Goal: Task Accomplishment & Management: Use online tool/utility

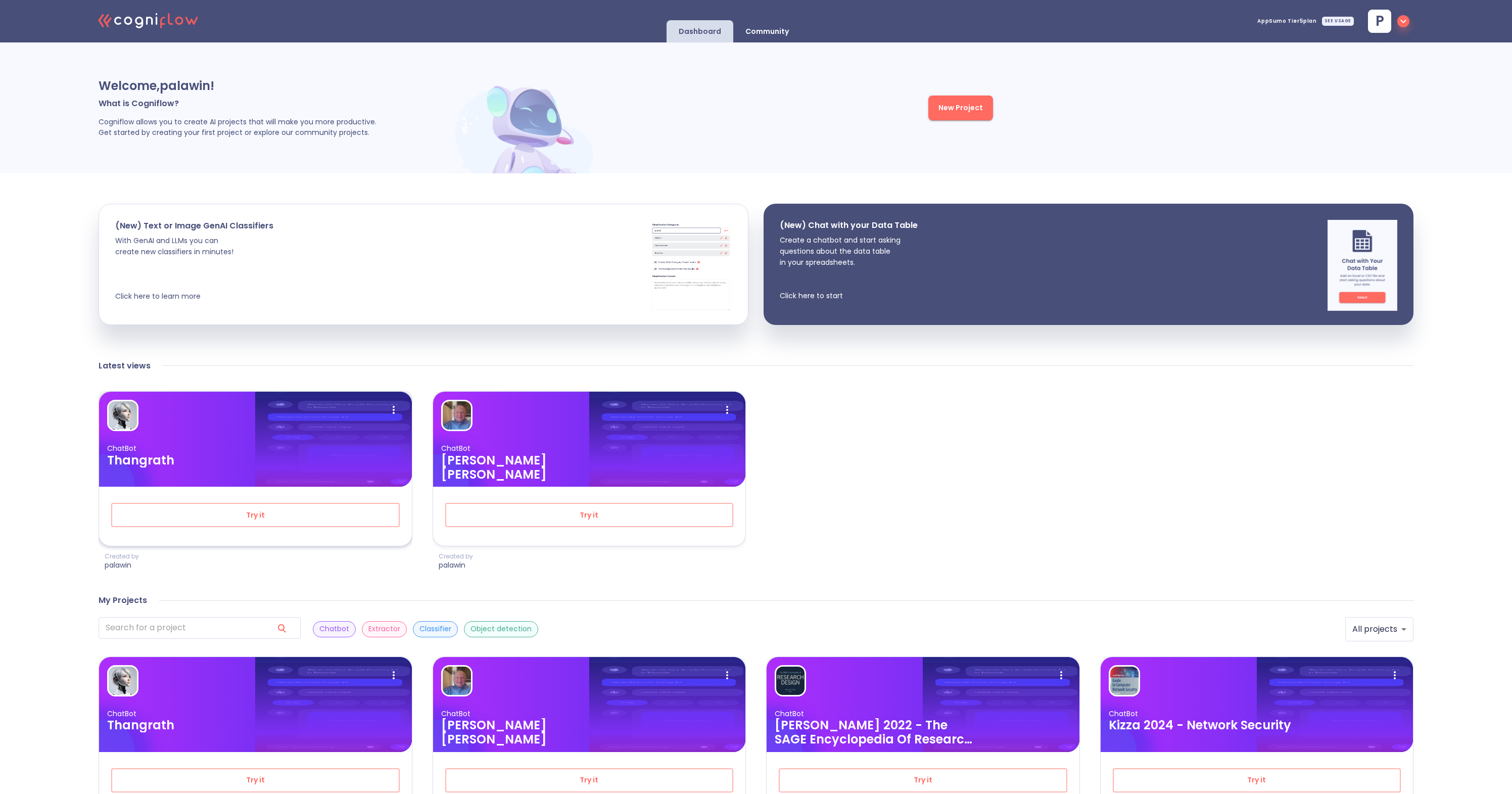
click at [337, 444] on p "ChatBot" at bounding box center [256, 448] width 297 height 9
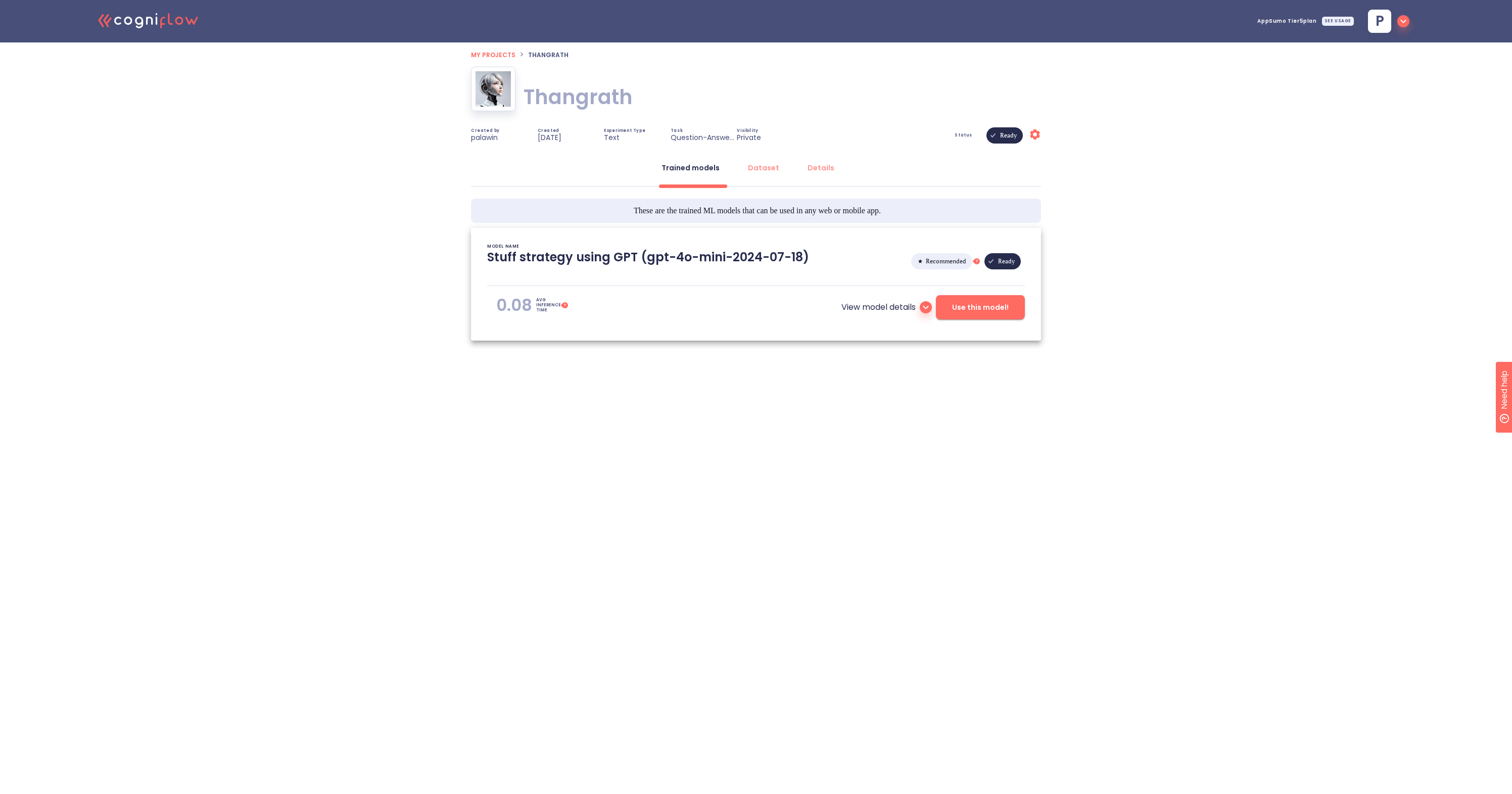
type textarea "[2025/09/02 16:45:38]- Starting with download required files from shared storag…"
click at [964, 311] on span "Use this model!" at bounding box center [980, 308] width 57 height 13
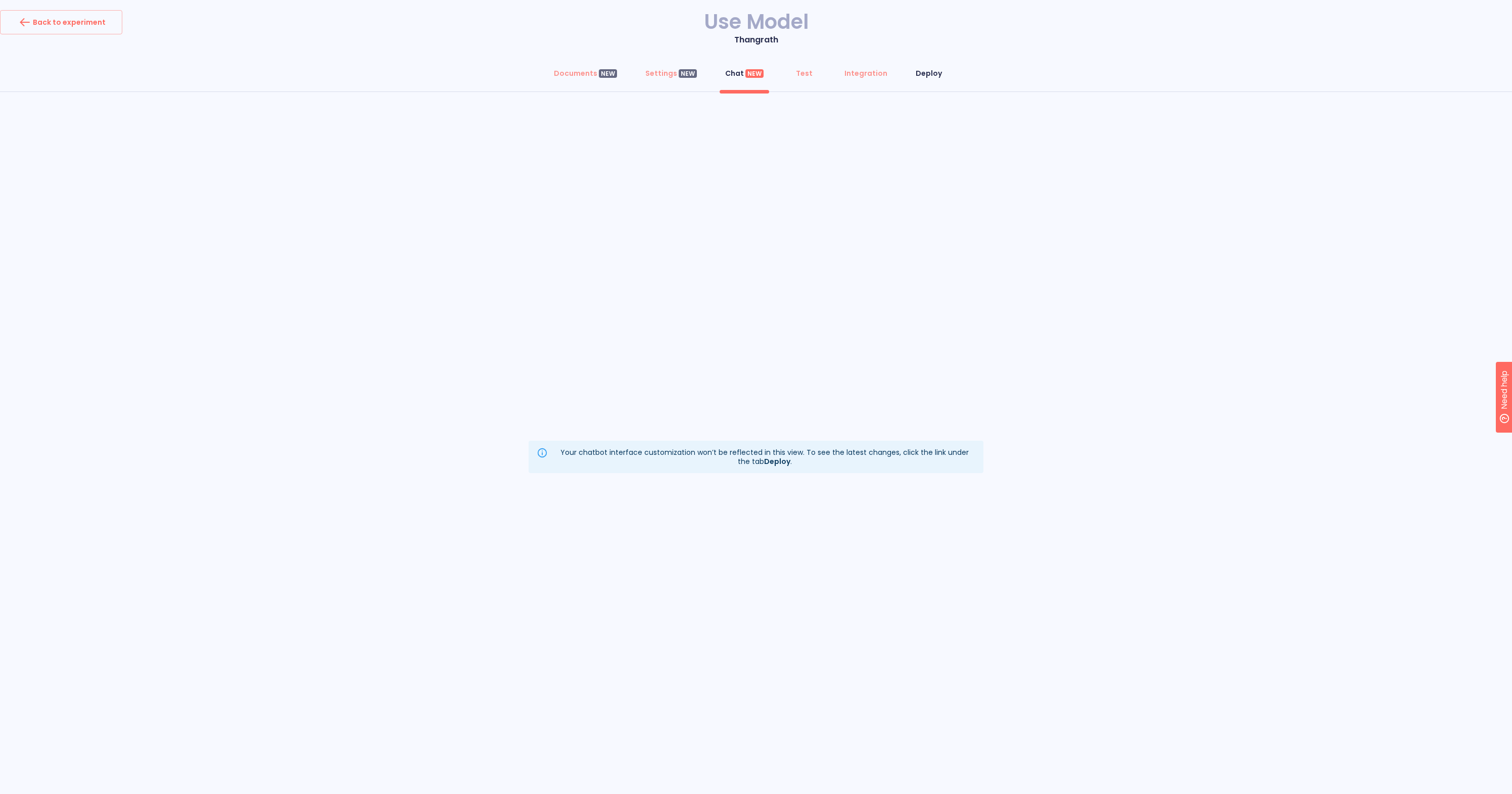
click at [921, 74] on div "Deploy" at bounding box center [929, 73] width 26 height 10
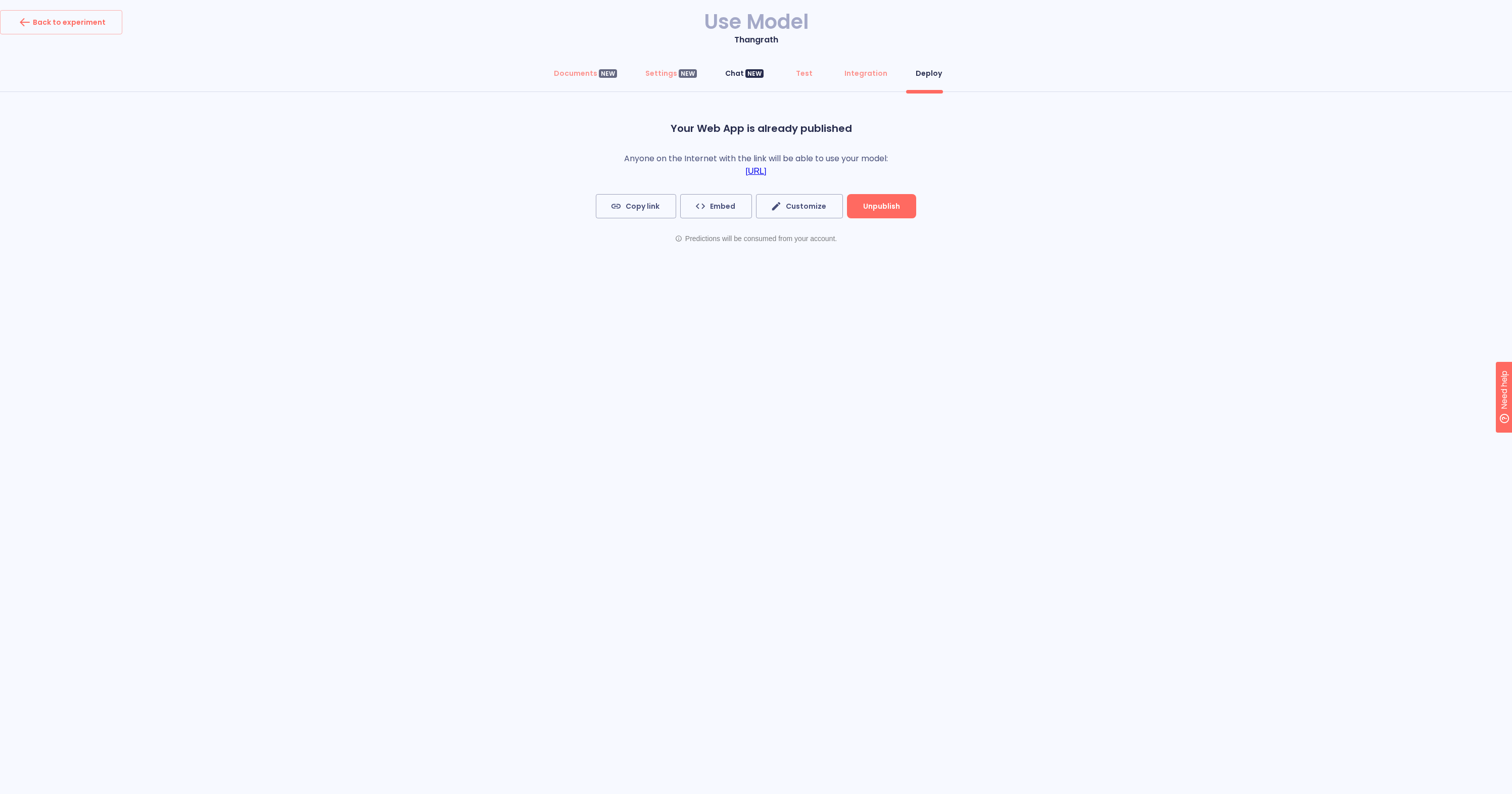
click at [743, 67] on button "Chat NEW" at bounding box center [744, 73] width 50 height 24
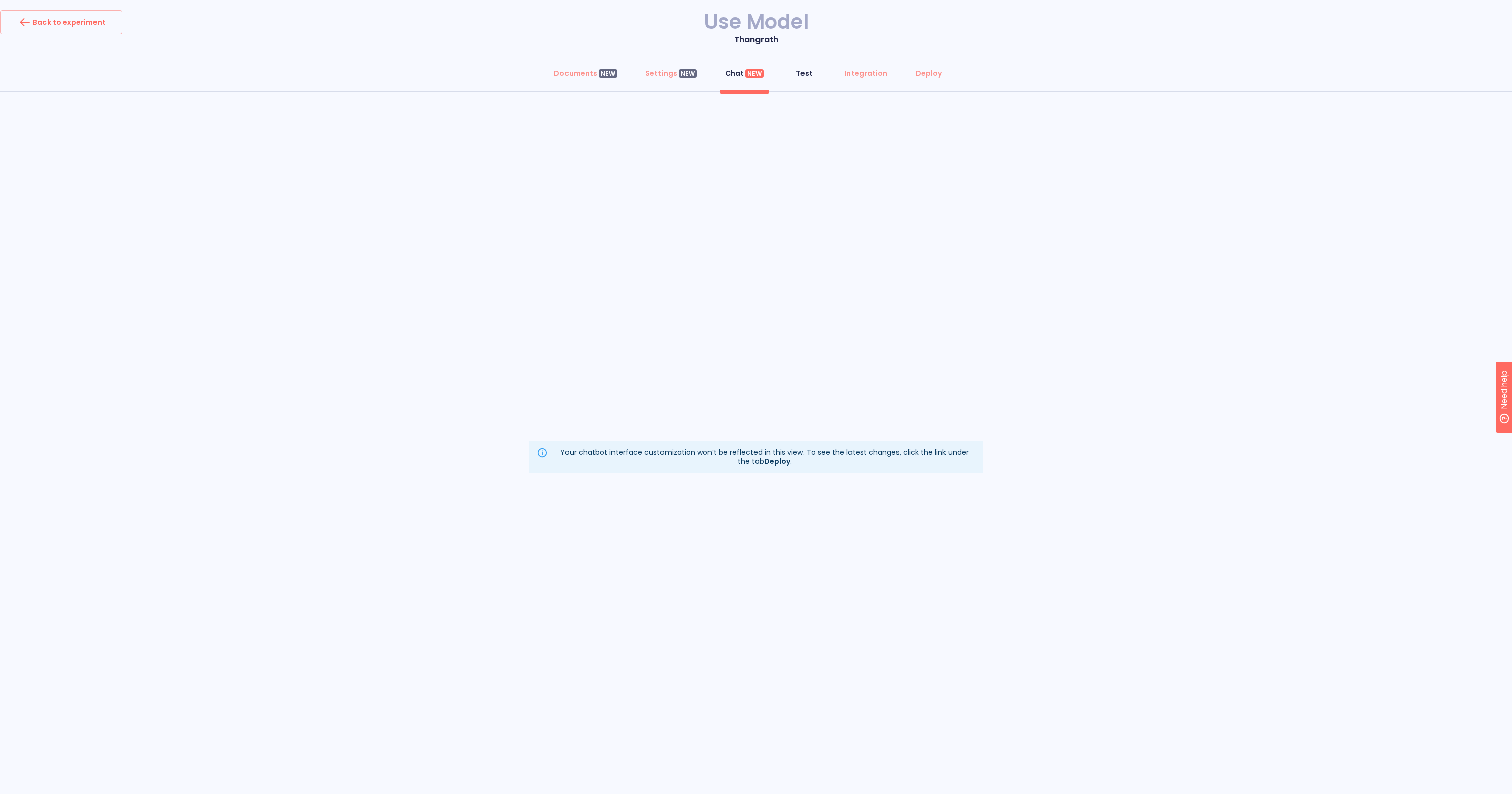
click at [803, 79] on button "Test" at bounding box center [804, 73] width 37 height 24
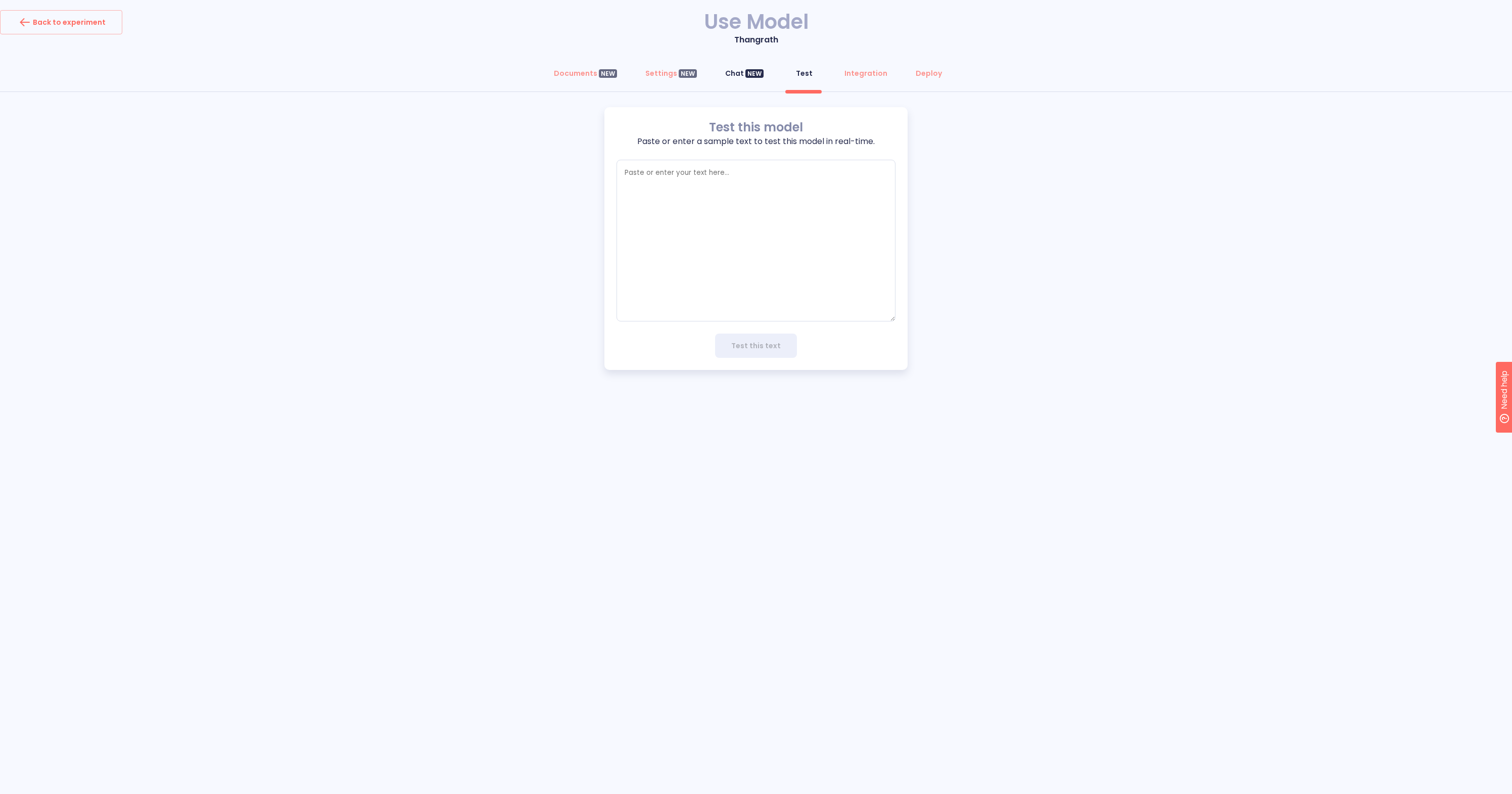
click at [751, 76] on div "NEW" at bounding box center [754, 73] width 18 height 9
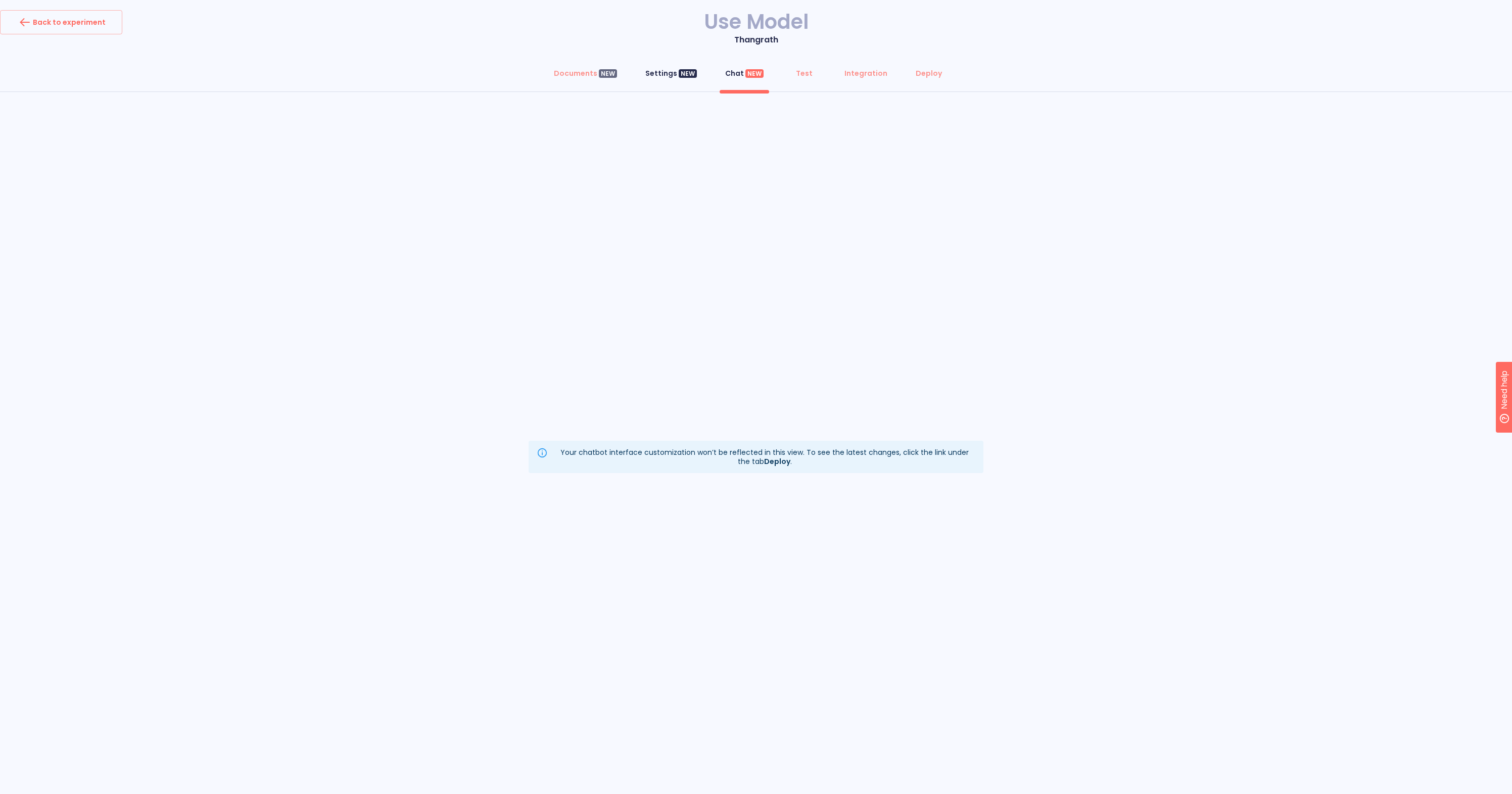
click at [676, 73] on div "Settings NEW" at bounding box center [671, 73] width 52 height 10
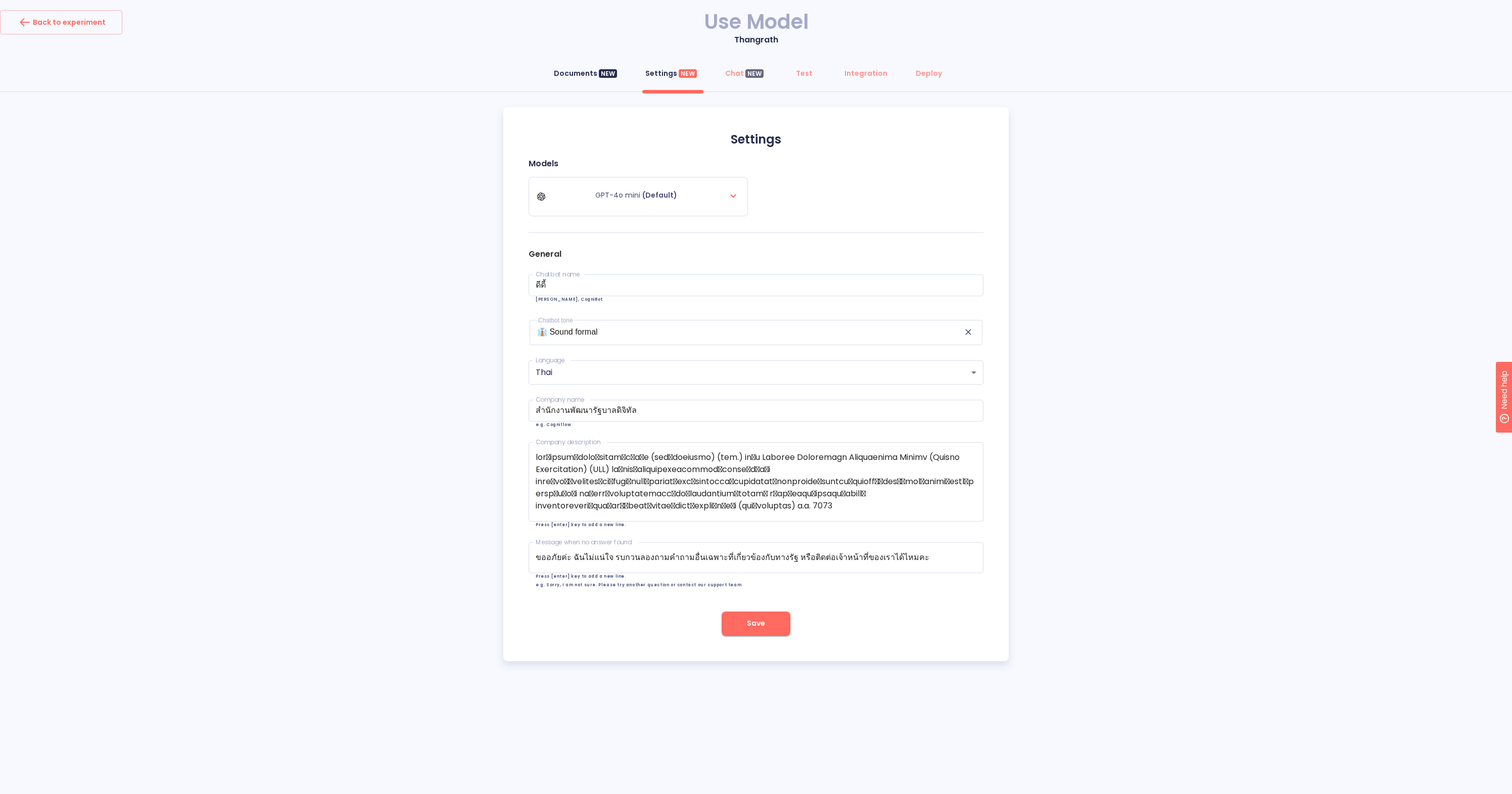
click at [599, 71] on div "Documents NEW" at bounding box center [586, 73] width 63 height 10
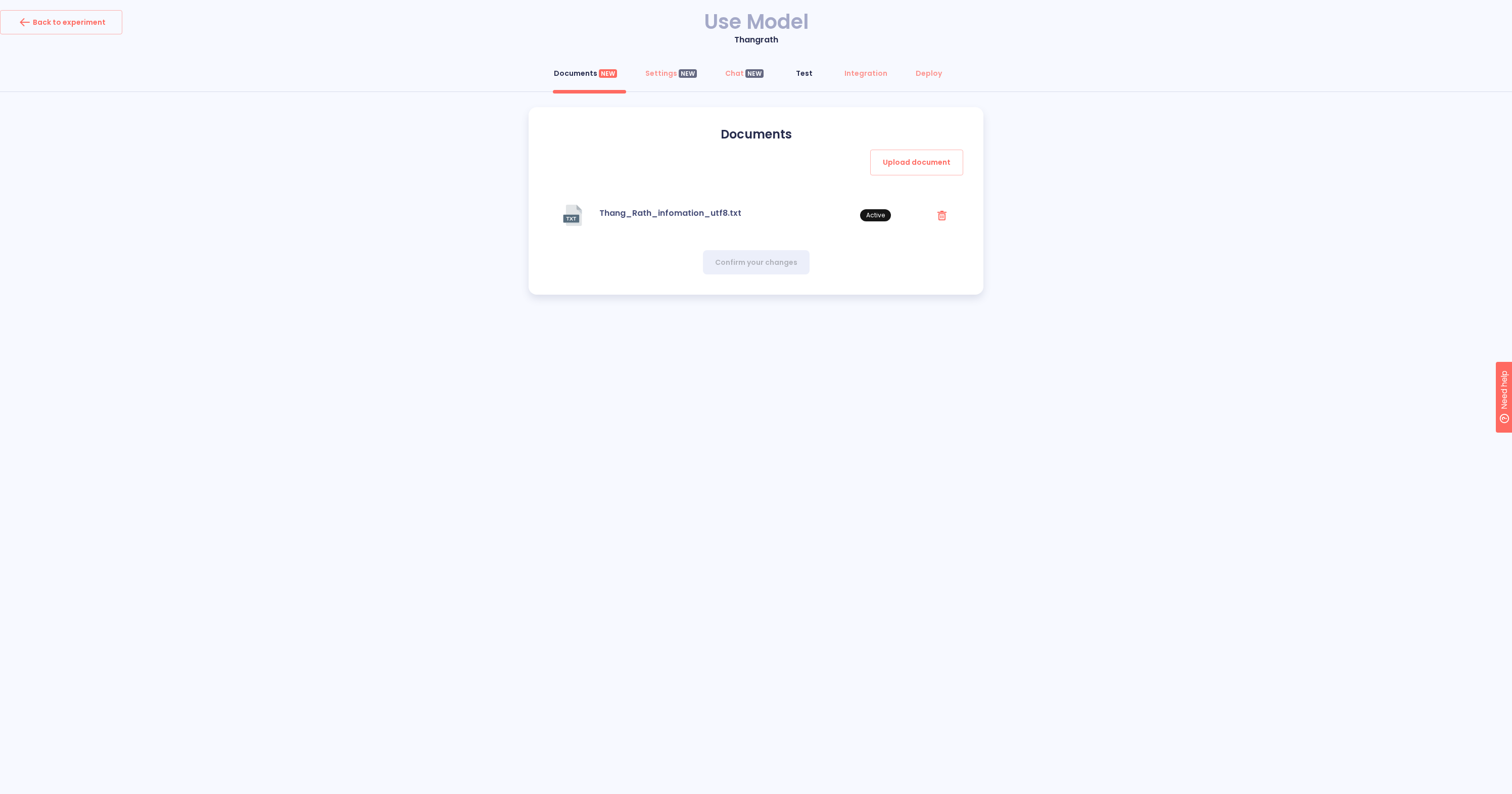
click at [803, 70] on div "Test" at bounding box center [804, 73] width 17 height 10
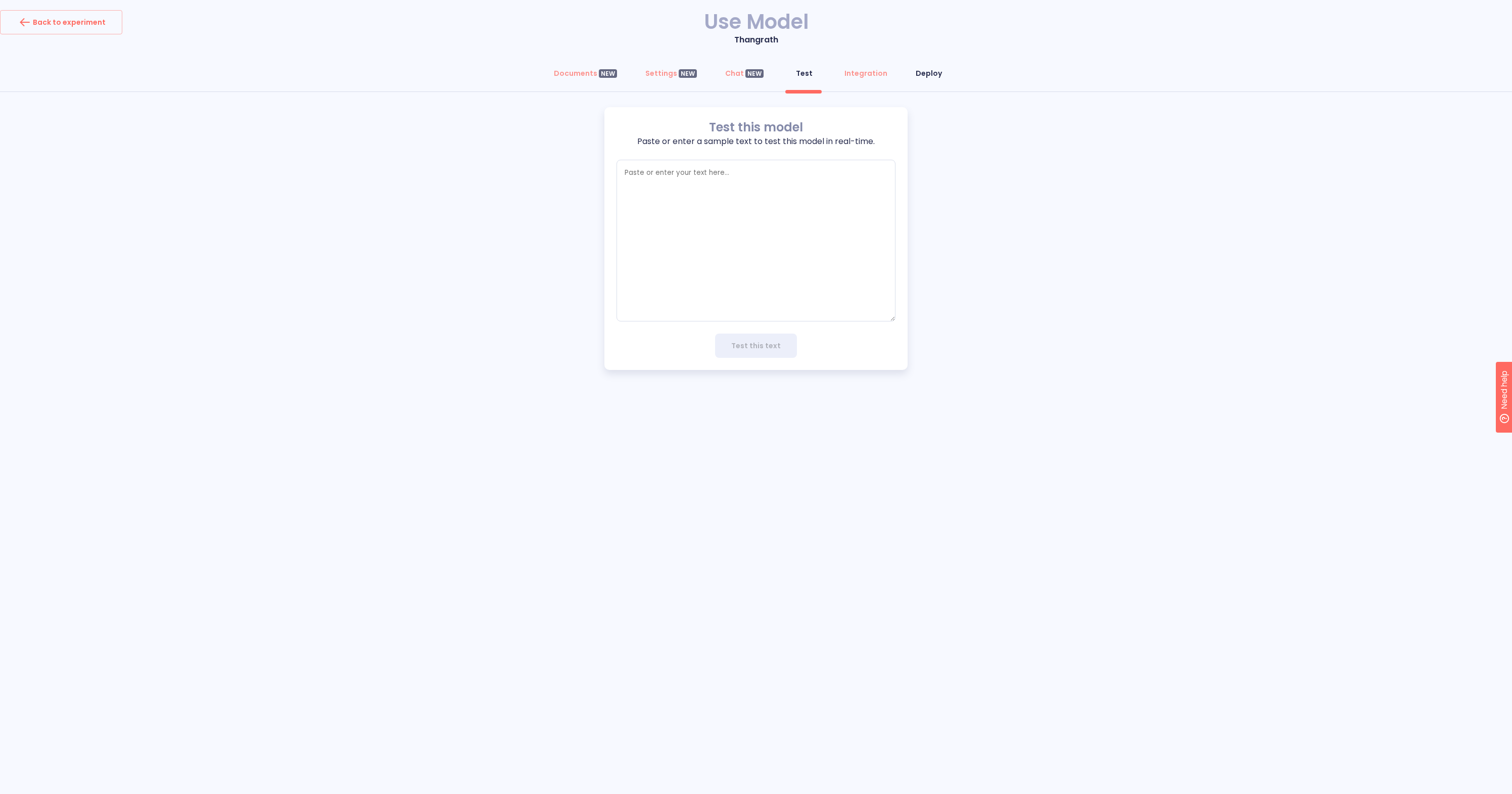
click at [921, 77] on div "Deploy" at bounding box center [929, 73] width 26 height 10
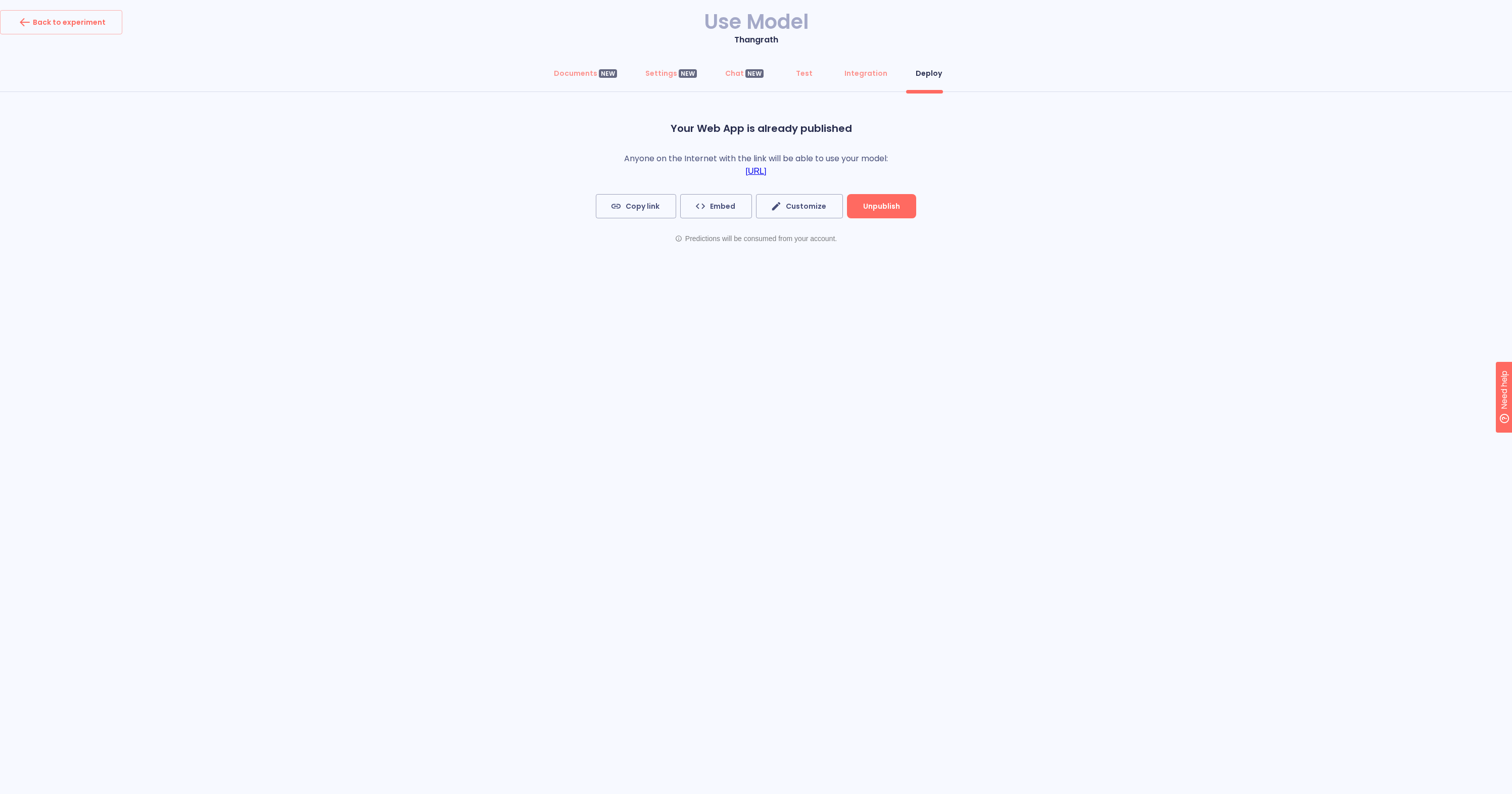
click at [766, 171] on link "[URL]" at bounding box center [756, 171] width 21 height 9
click at [741, 76] on div "Chat NEW" at bounding box center [744, 73] width 38 height 10
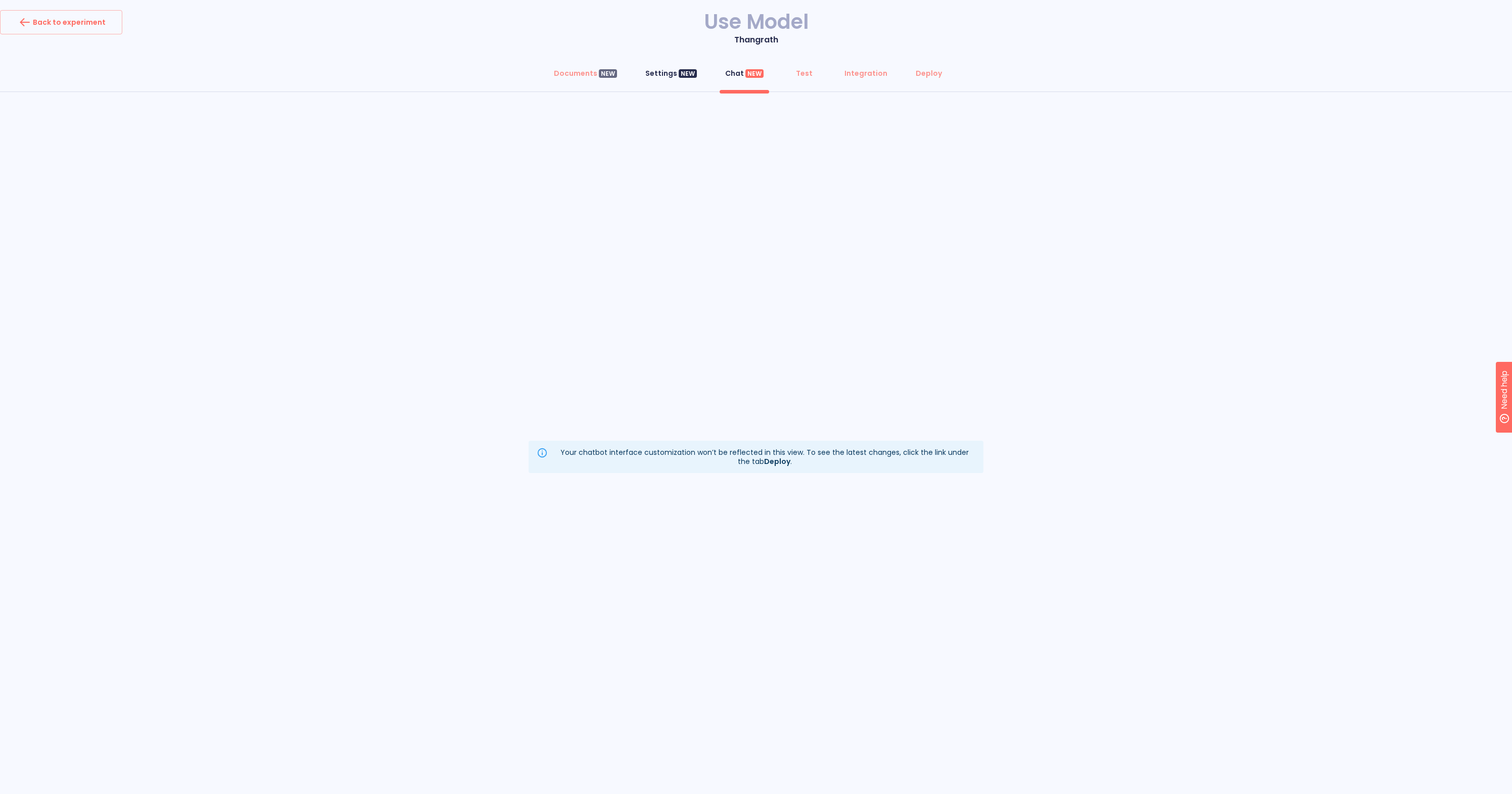
click at [688, 73] on div "NEW" at bounding box center [687, 73] width 18 height 9
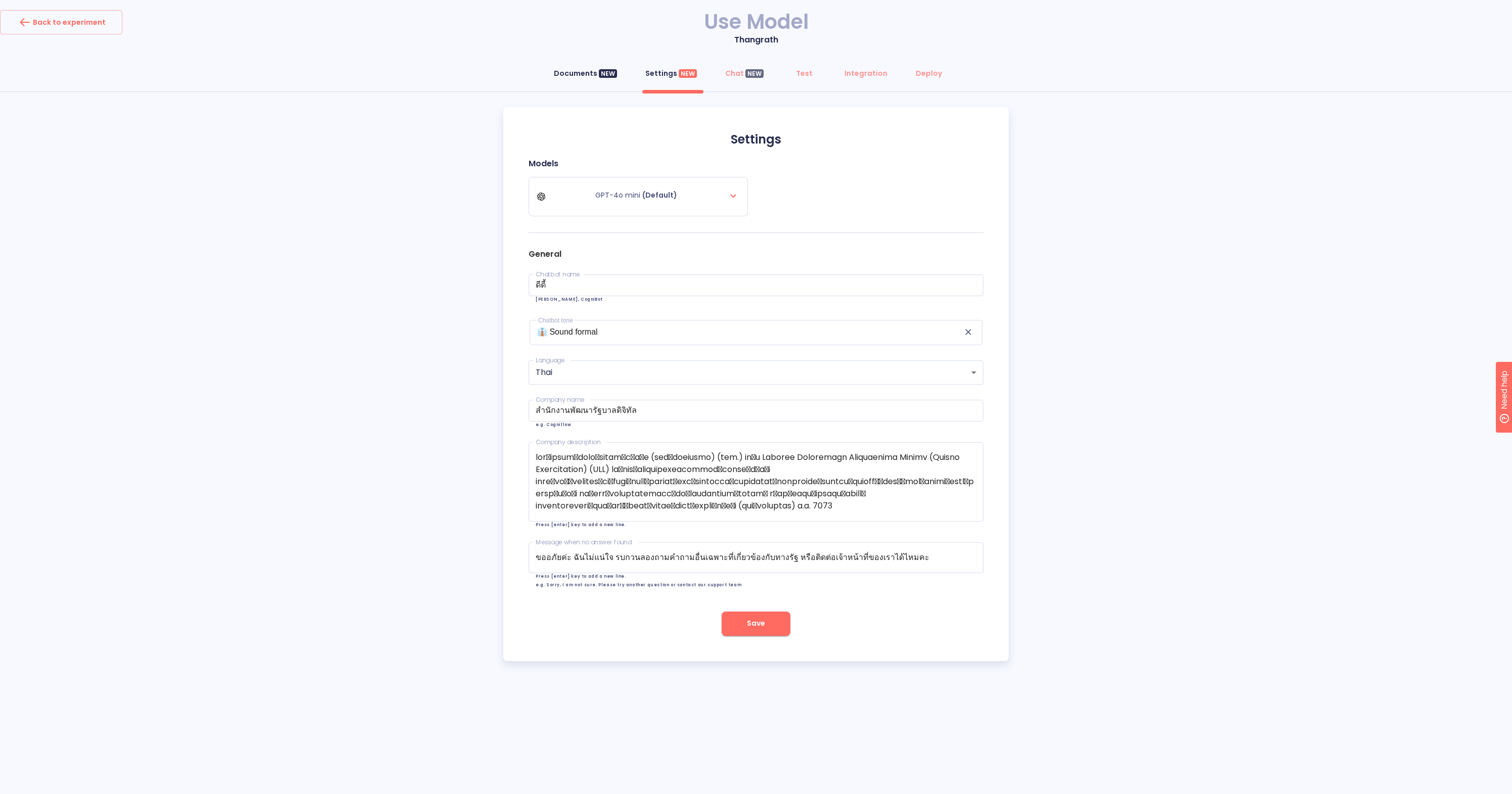
click at [591, 73] on div "Documents NEW" at bounding box center [586, 73] width 63 height 10
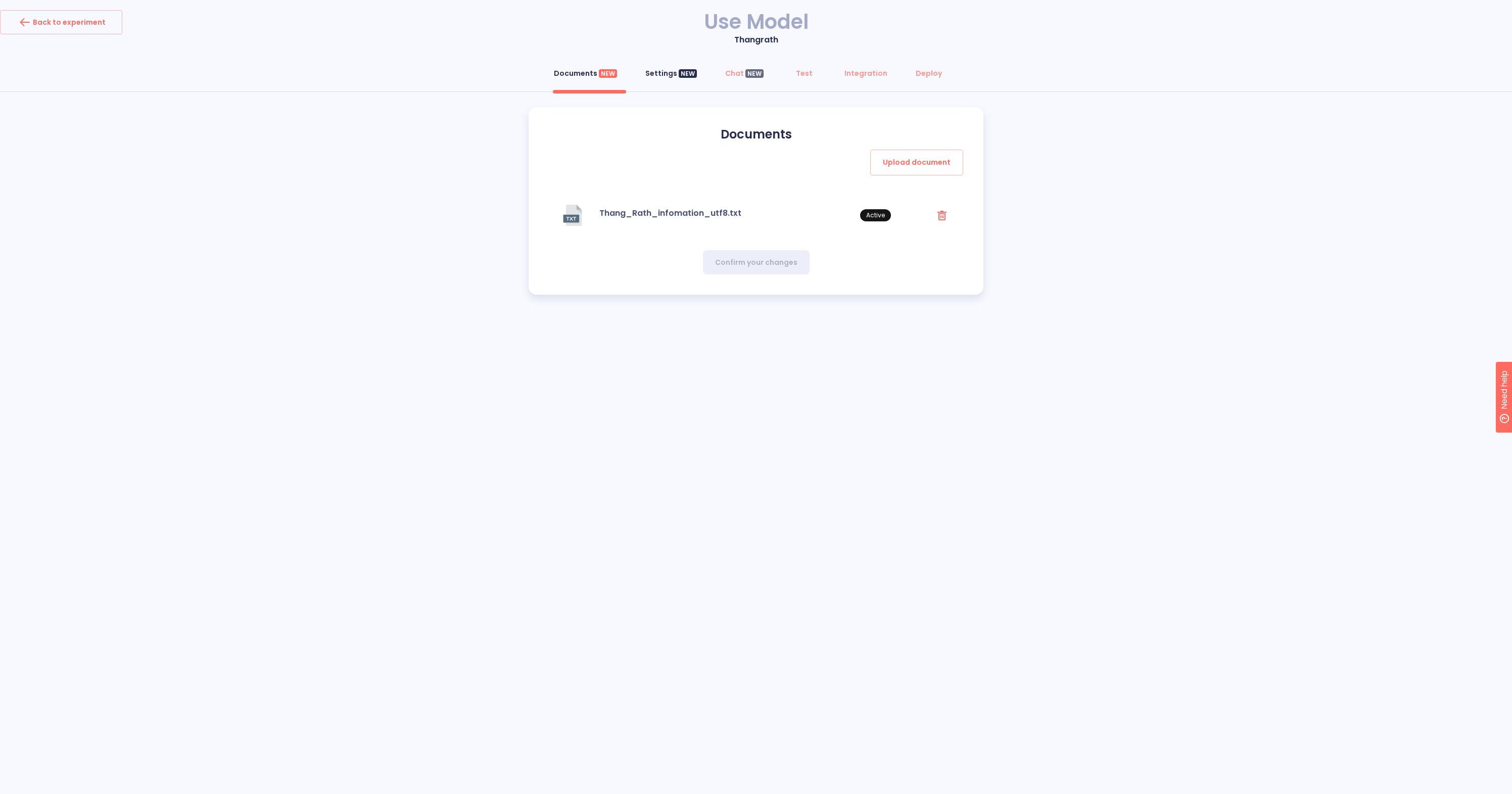
click at [644, 80] on button "Settings NEW" at bounding box center [671, 73] width 63 height 24
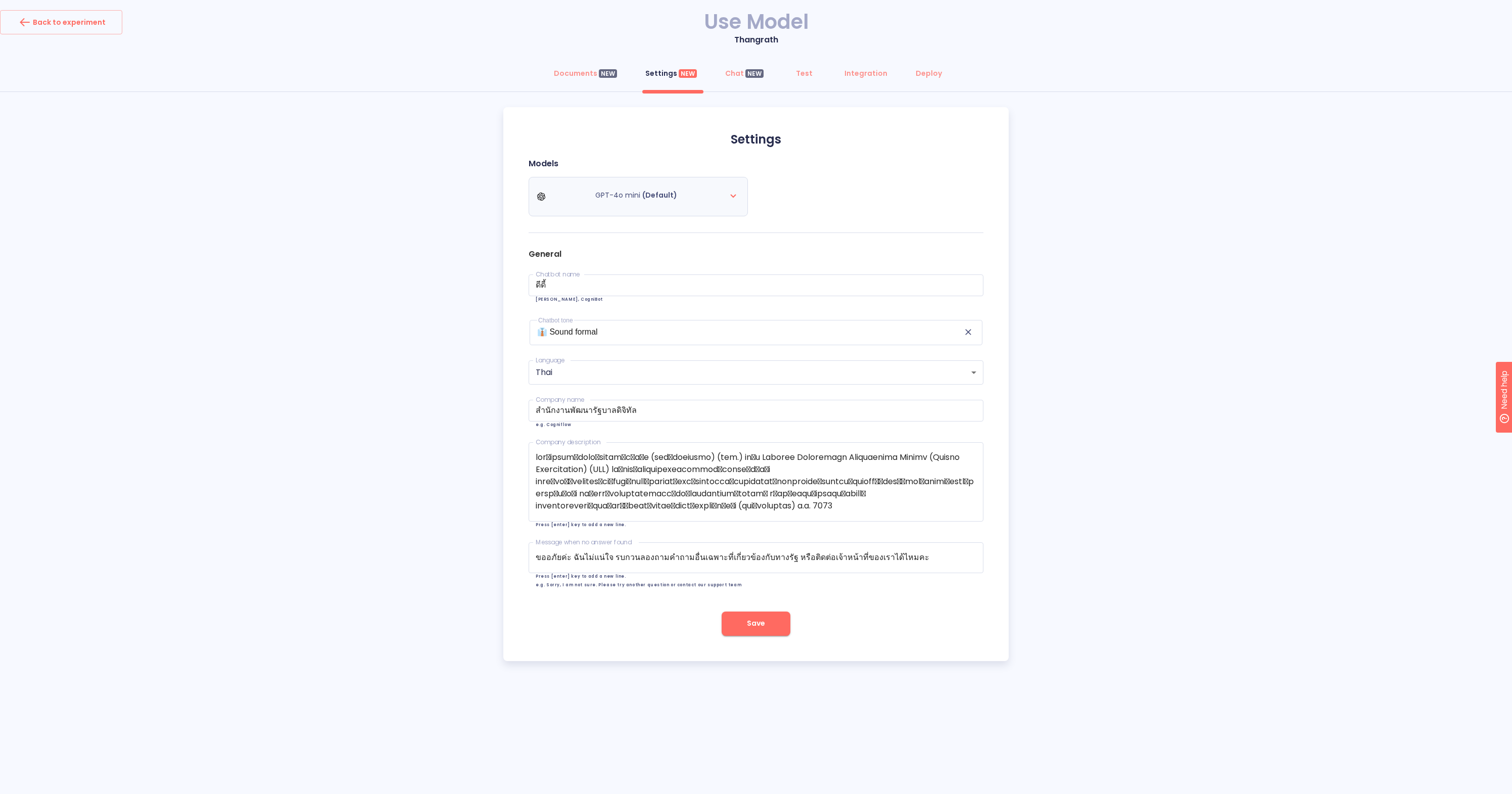
click at [665, 199] on span "(Default)" at bounding box center [659, 195] width 35 height 10
click at [730, 197] on icon at bounding box center [733, 195] width 12 height 12
click at [723, 194] on div "GPT-4o mini (Default)" at bounding box center [638, 196] width 202 height 28
click at [916, 79] on button "Deploy" at bounding box center [929, 73] width 38 height 24
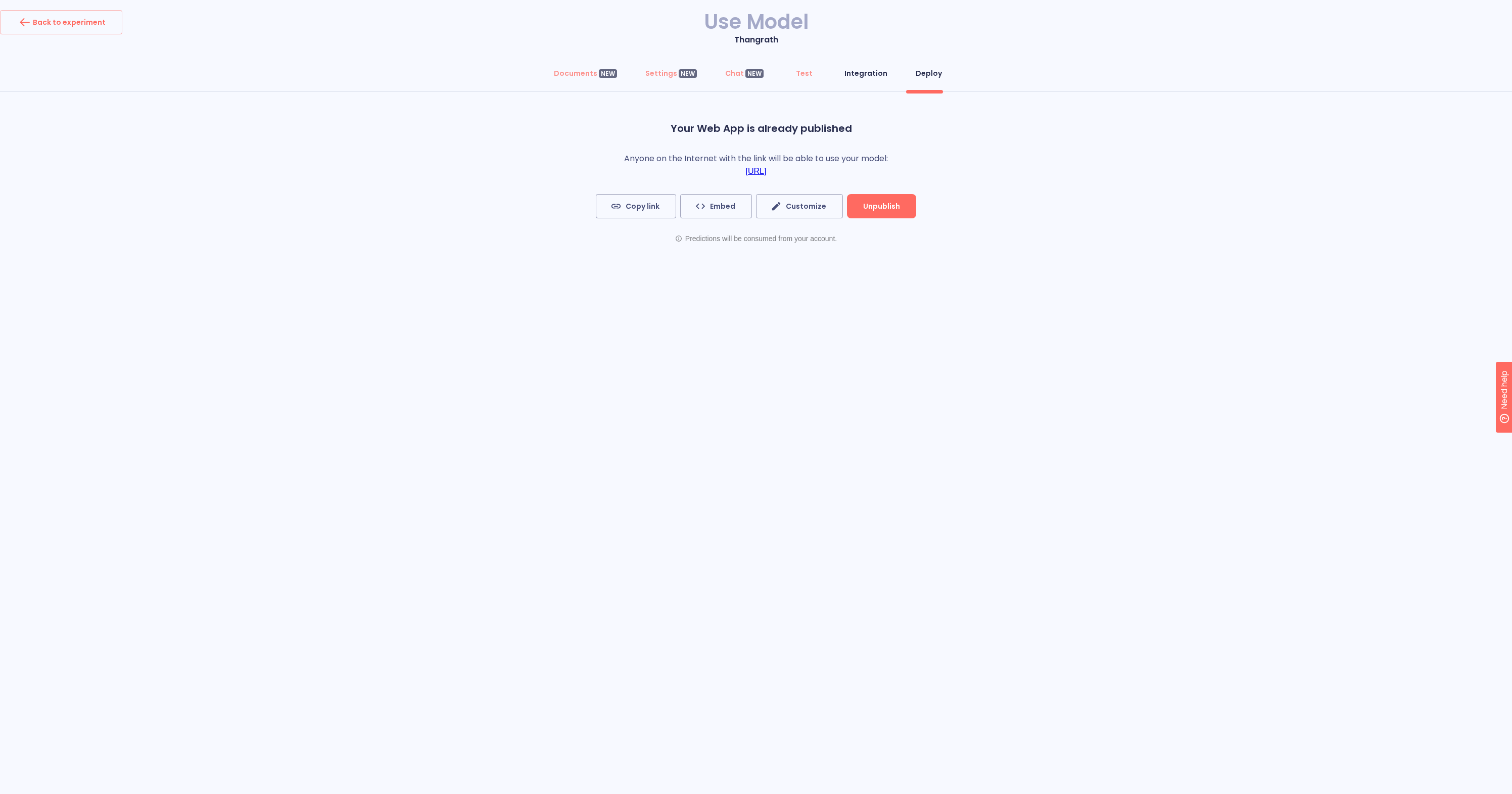
click at [869, 72] on div "Integration" at bounding box center [866, 73] width 43 height 10
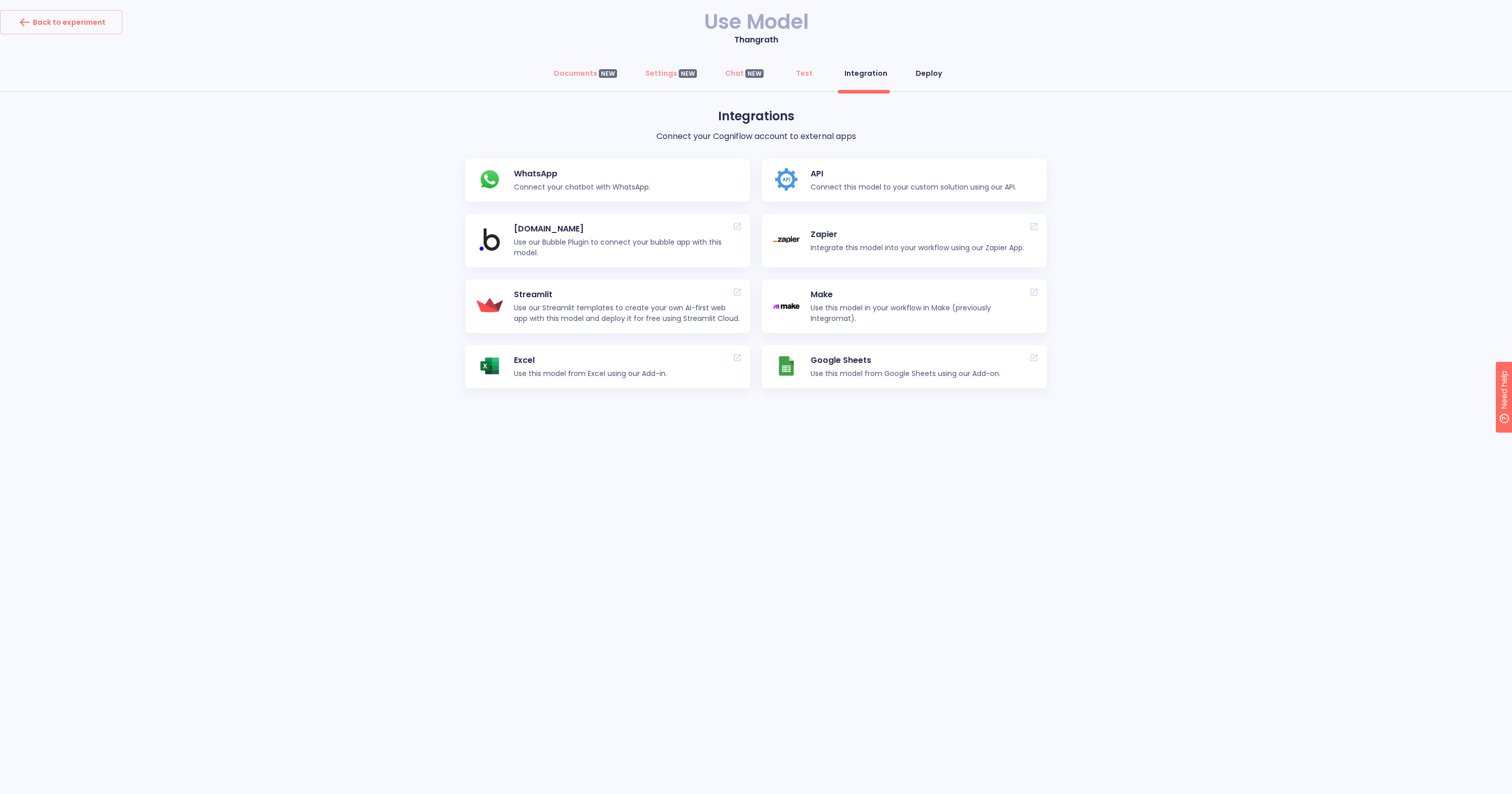
click at [920, 75] on div "Deploy" at bounding box center [929, 73] width 26 height 10
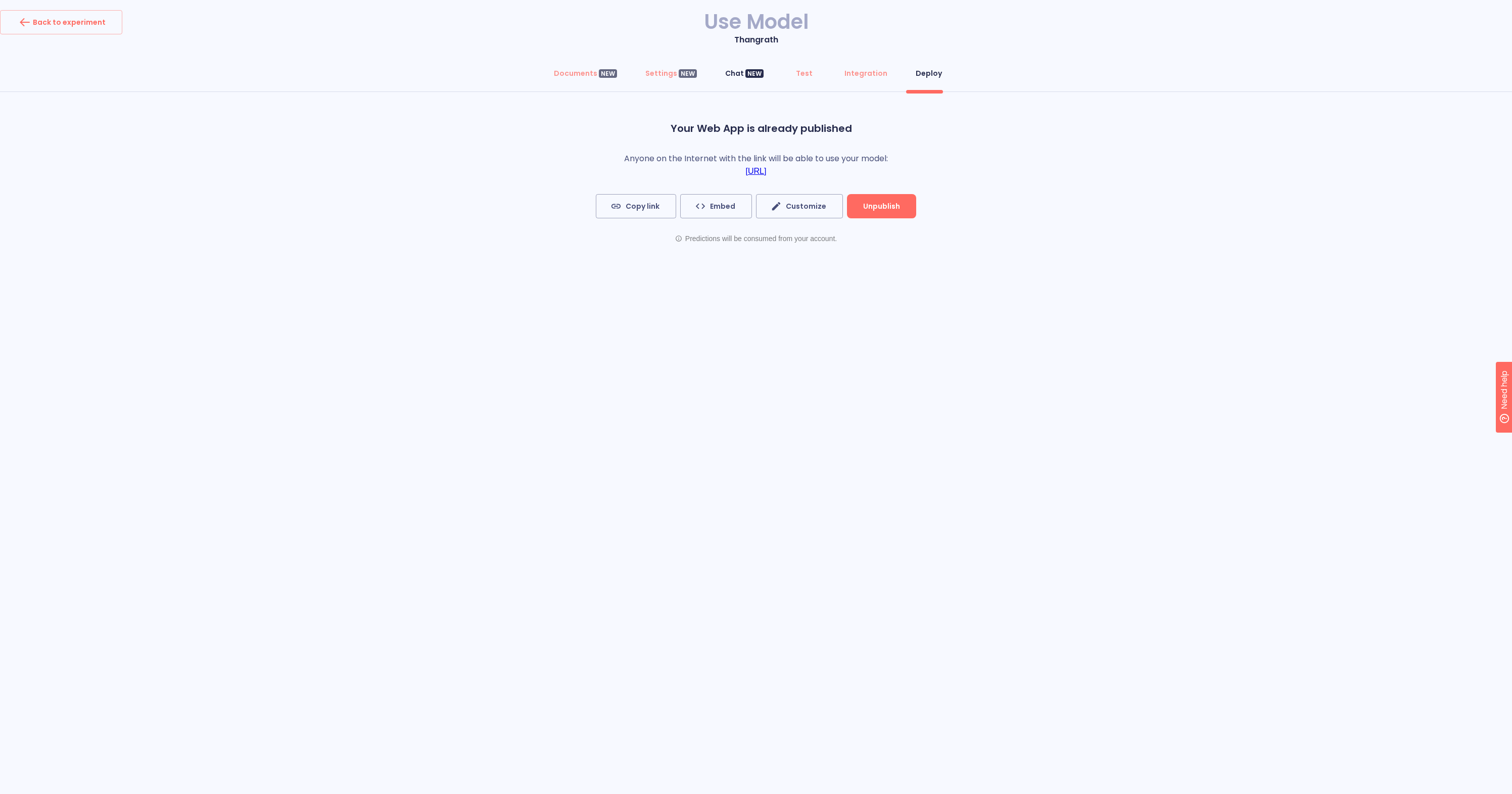
click at [732, 73] on div "Chat NEW" at bounding box center [744, 73] width 38 height 10
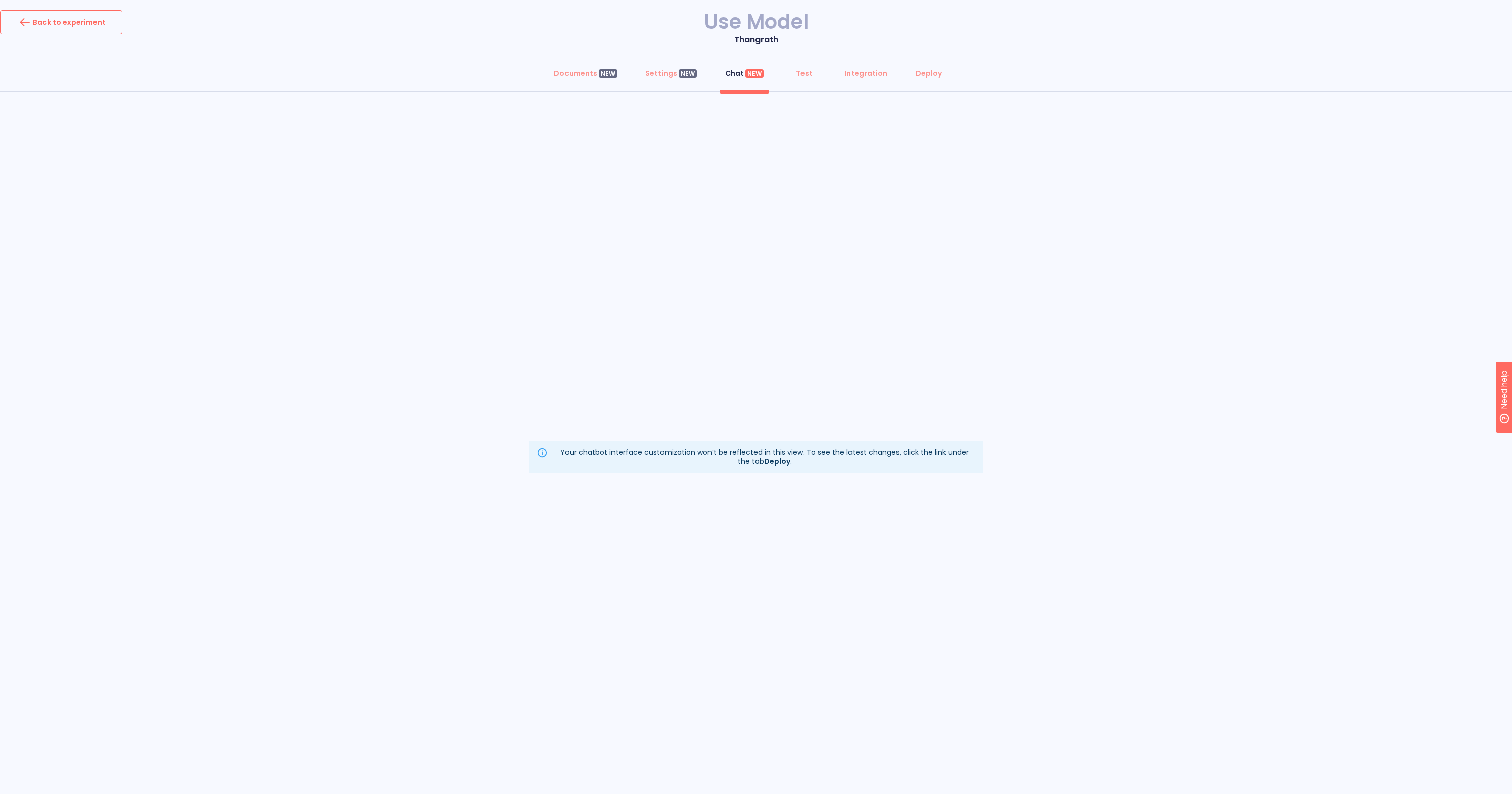
click at [52, 27] on div "Back to experiment" at bounding box center [61, 22] width 89 height 16
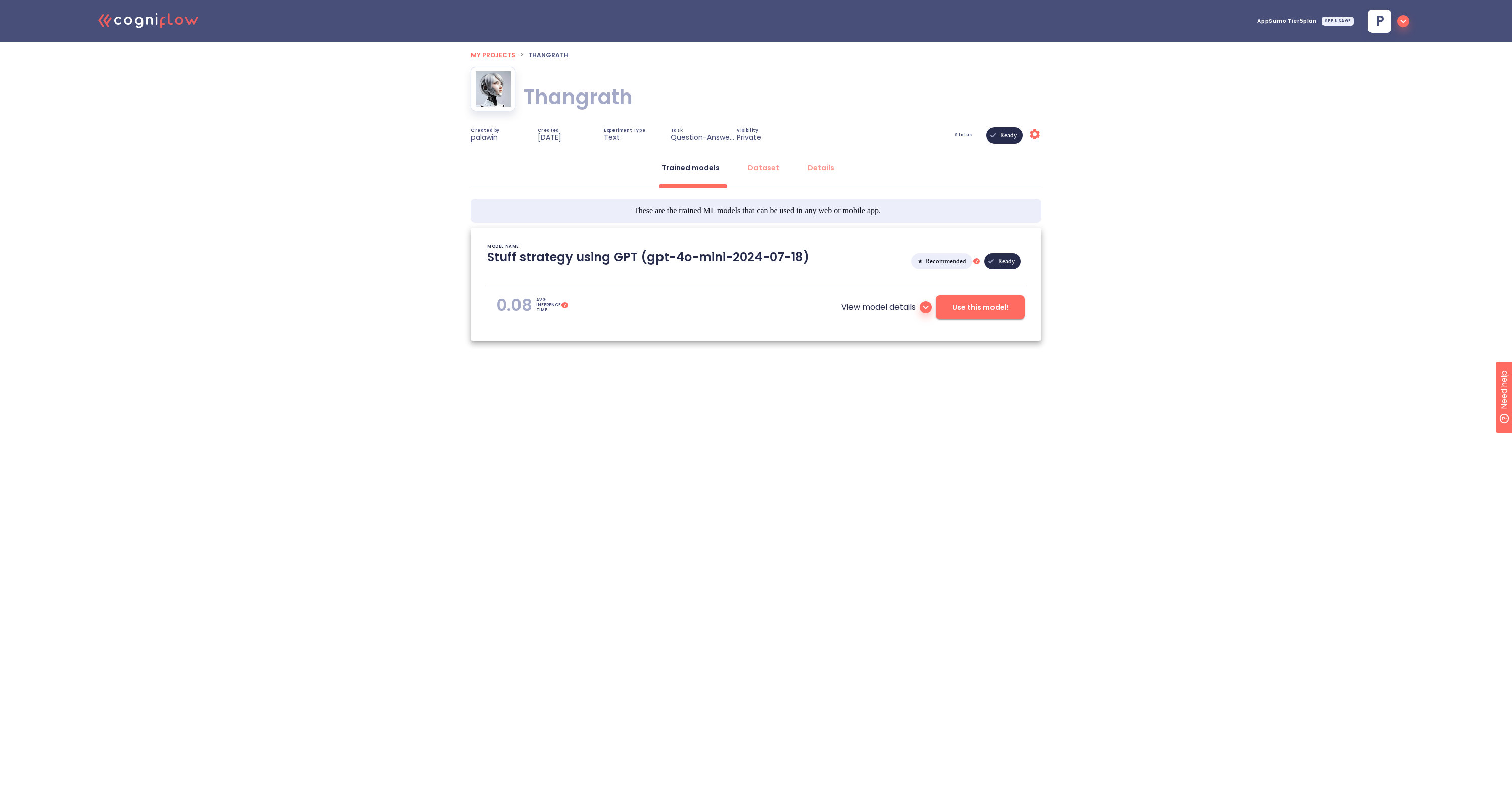
type textarea "[[DATE] 16:45:38]- Starting with download required files from shared storage [[…"
click at [491, 52] on span "My projects" at bounding box center [493, 55] width 45 height 9
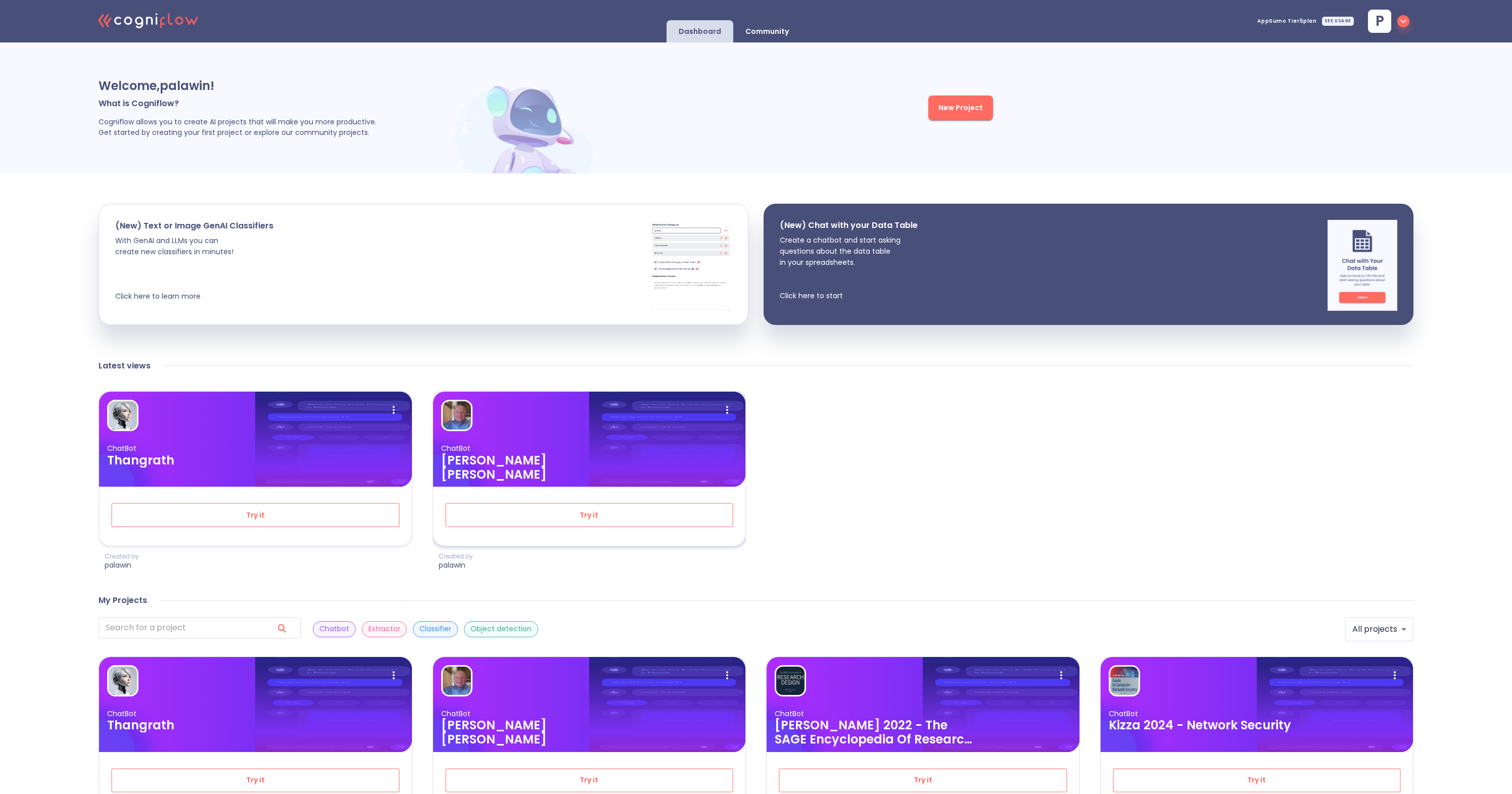
click at [496, 431] on img at bounding box center [467, 488] width 68 height 128
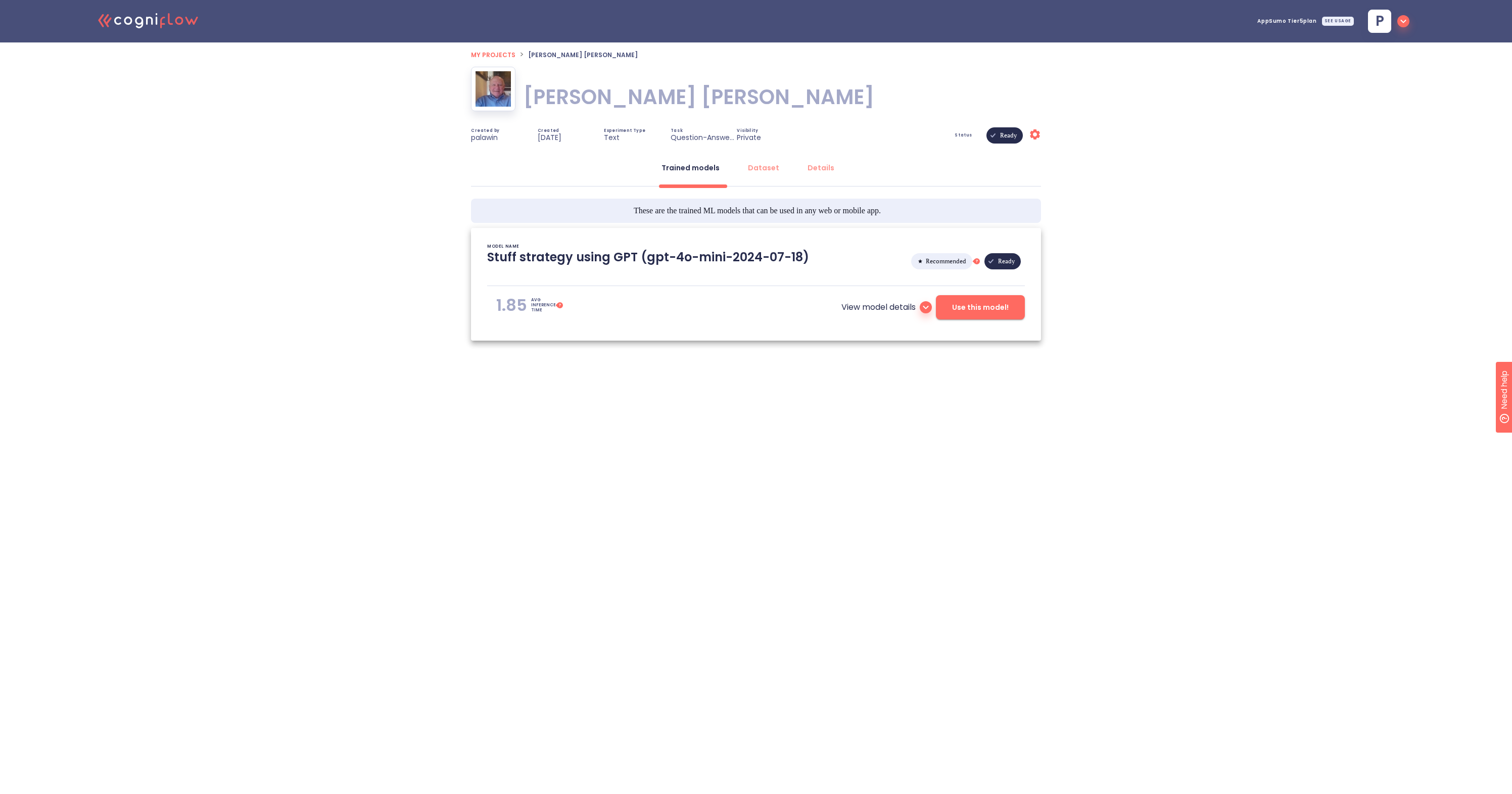
type textarea "[1715/38/38 95:80:16]- Loremips dolo sitametc adipisci elits doei tempor incidi…"
click at [972, 308] on span "Use this model!" at bounding box center [980, 308] width 57 height 13
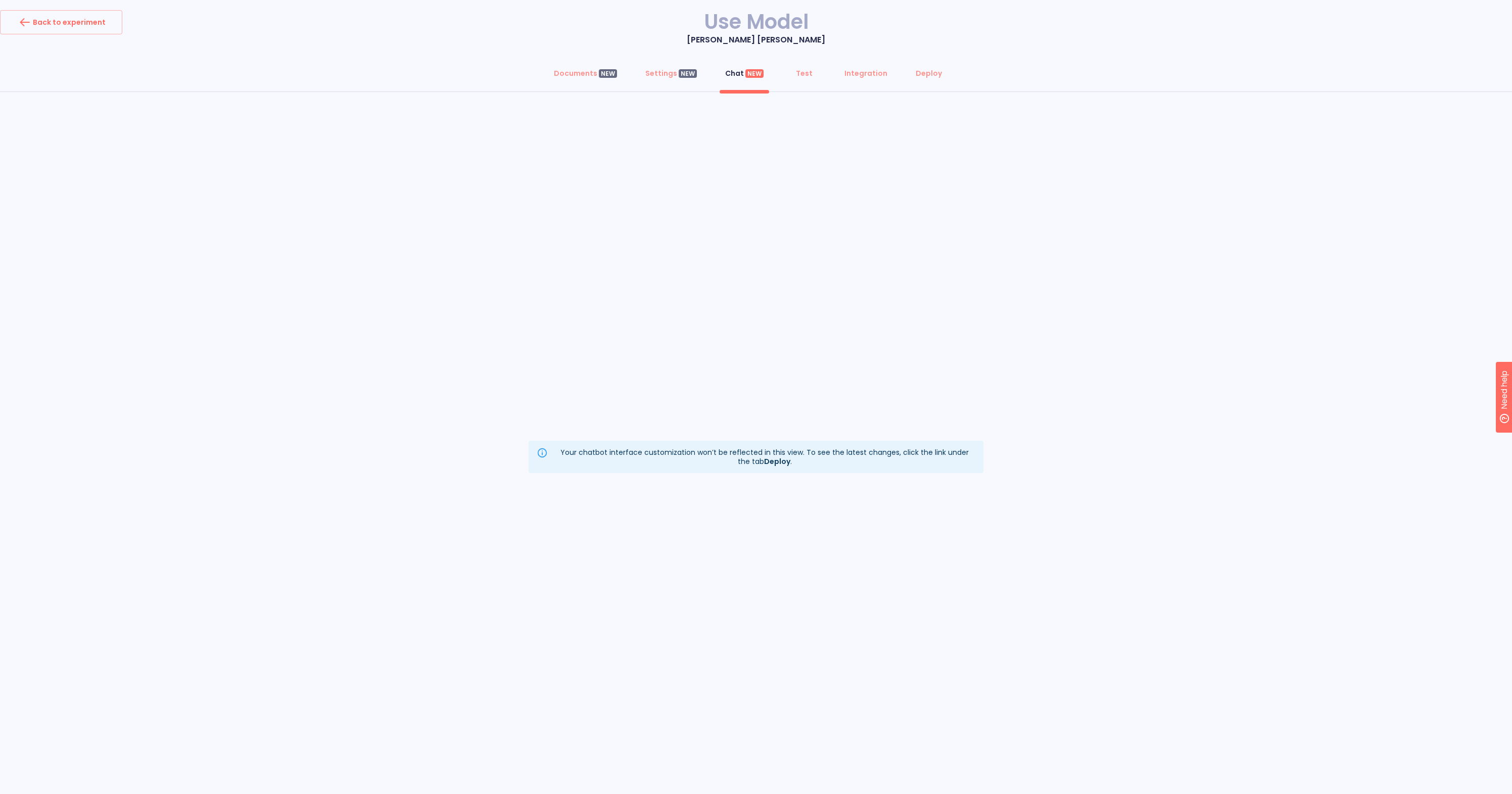
click at [789, 456] on div "Your chatbot interface customization won’t be reflected in this view. To see th…" at bounding box center [764, 457] width 421 height 26
click at [592, 77] on div "Documents NEW" at bounding box center [586, 73] width 63 height 10
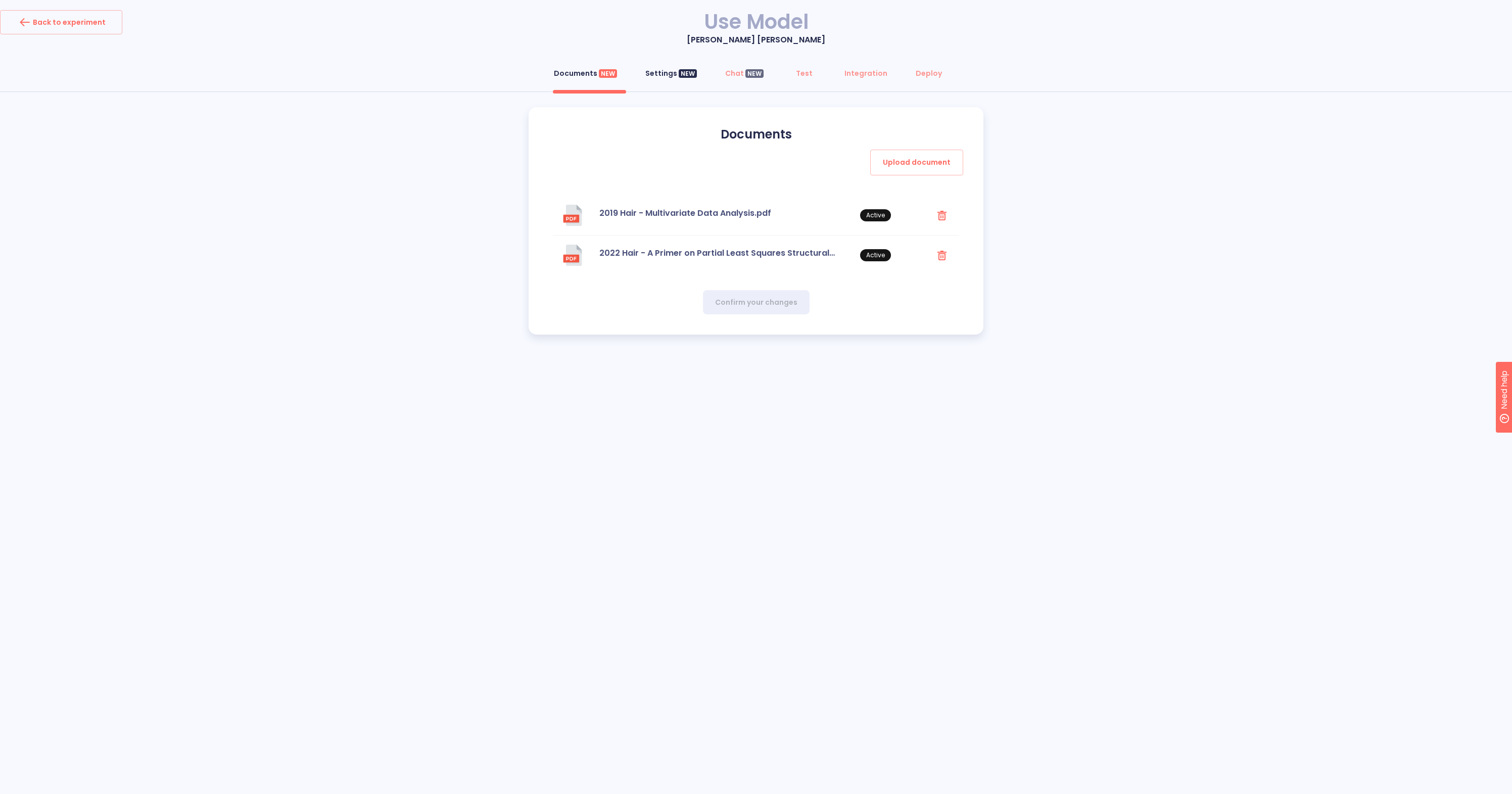
click at [660, 79] on button "Settings NEW" at bounding box center [671, 73] width 63 height 24
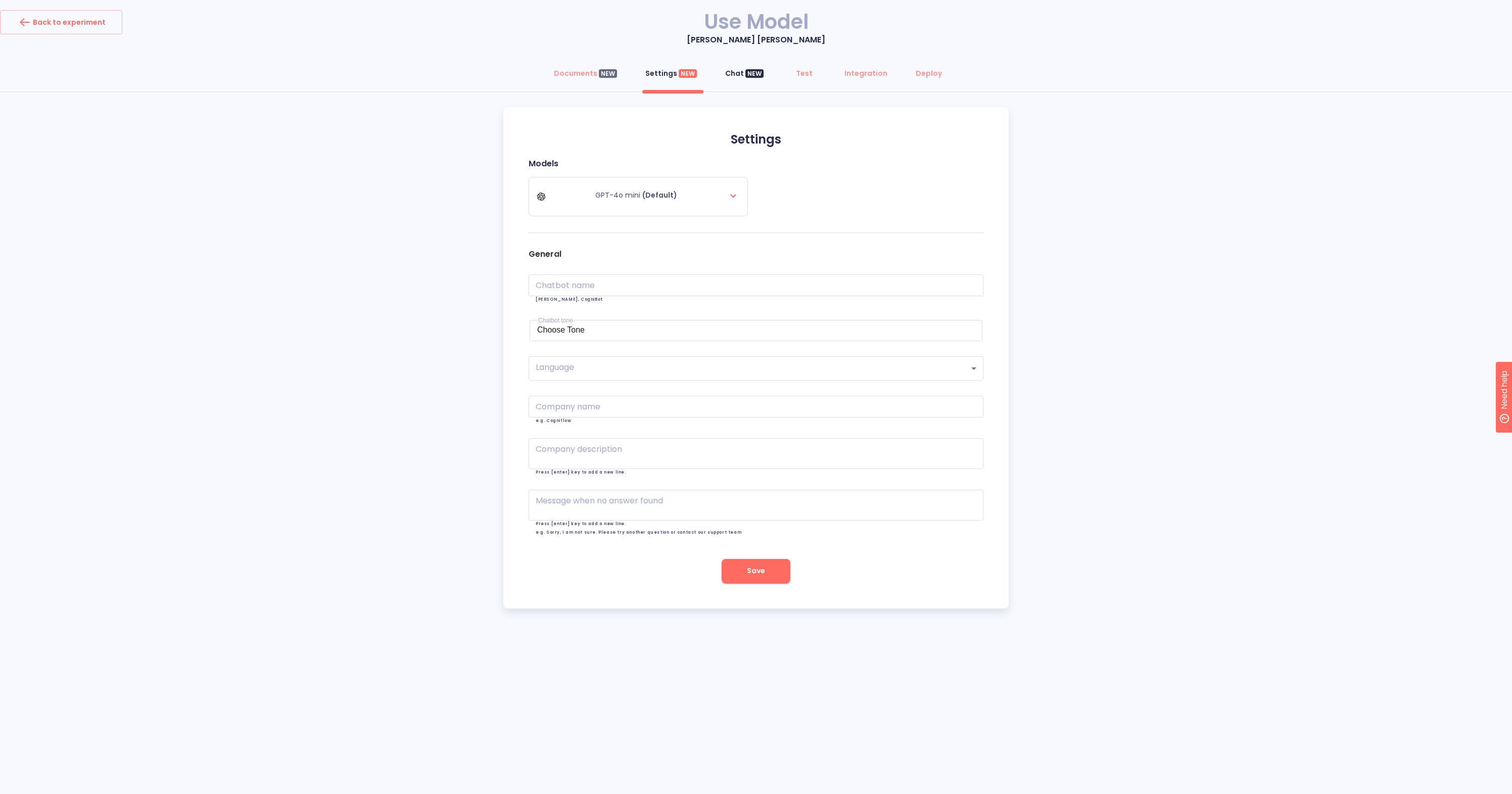
click at [730, 80] on button "Chat NEW" at bounding box center [744, 73] width 50 height 24
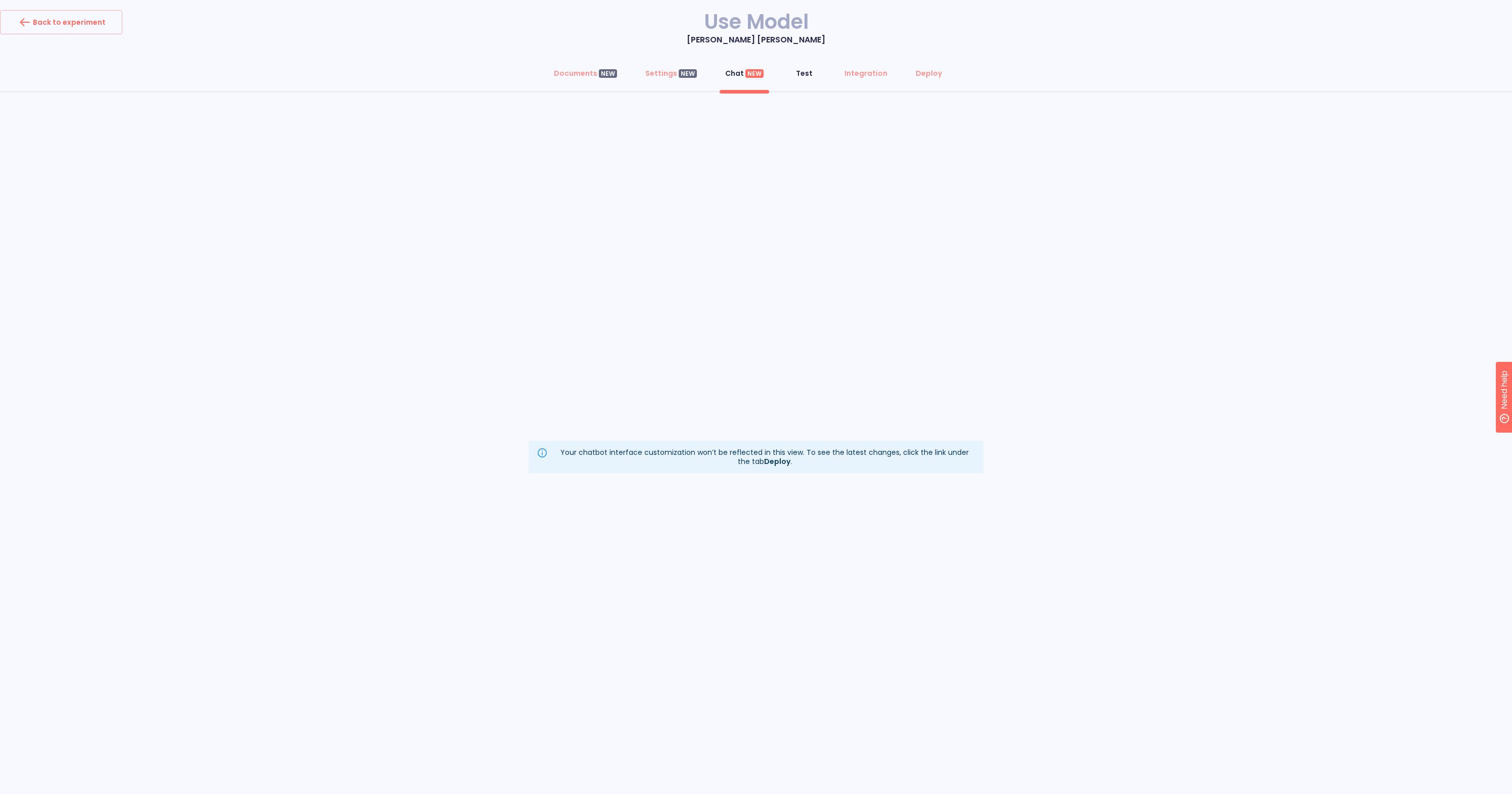
click at [810, 78] on button "Test" at bounding box center [804, 73] width 37 height 24
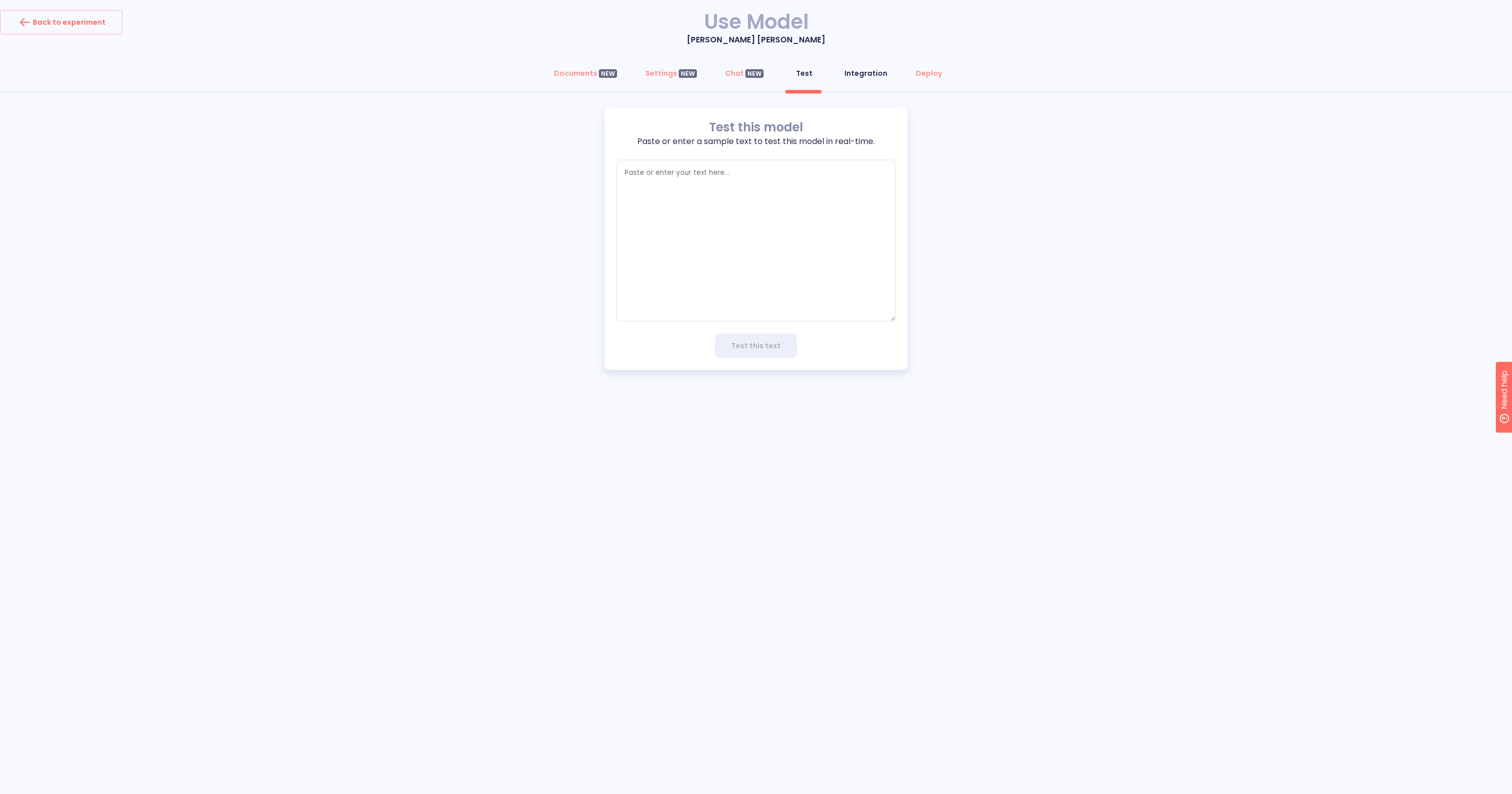
click at [866, 78] on button "Integration" at bounding box center [866, 73] width 55 height 24
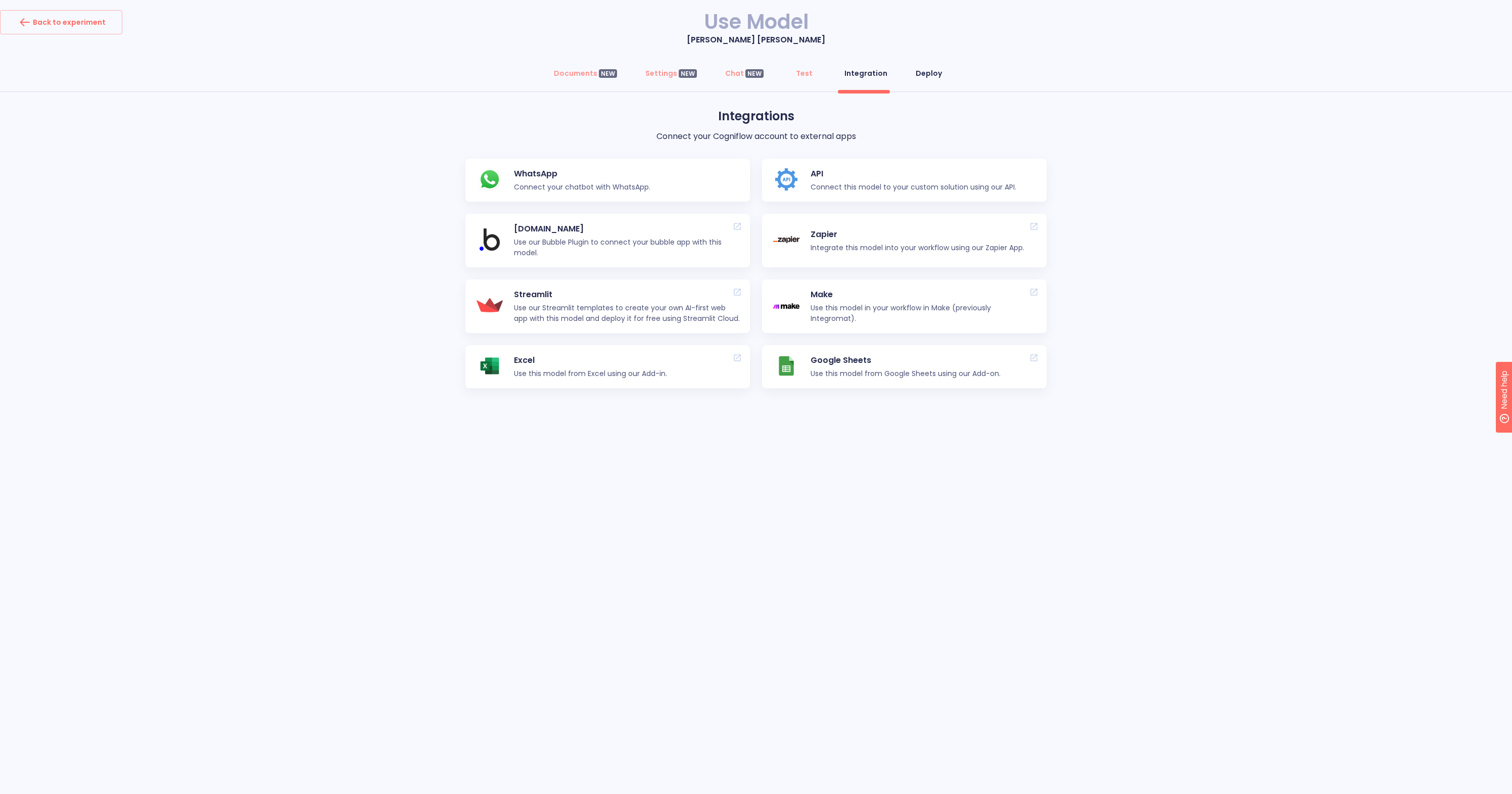
click at [923, 78] on button "Deploy" at bounding box center [929, 73] width 38 height 24
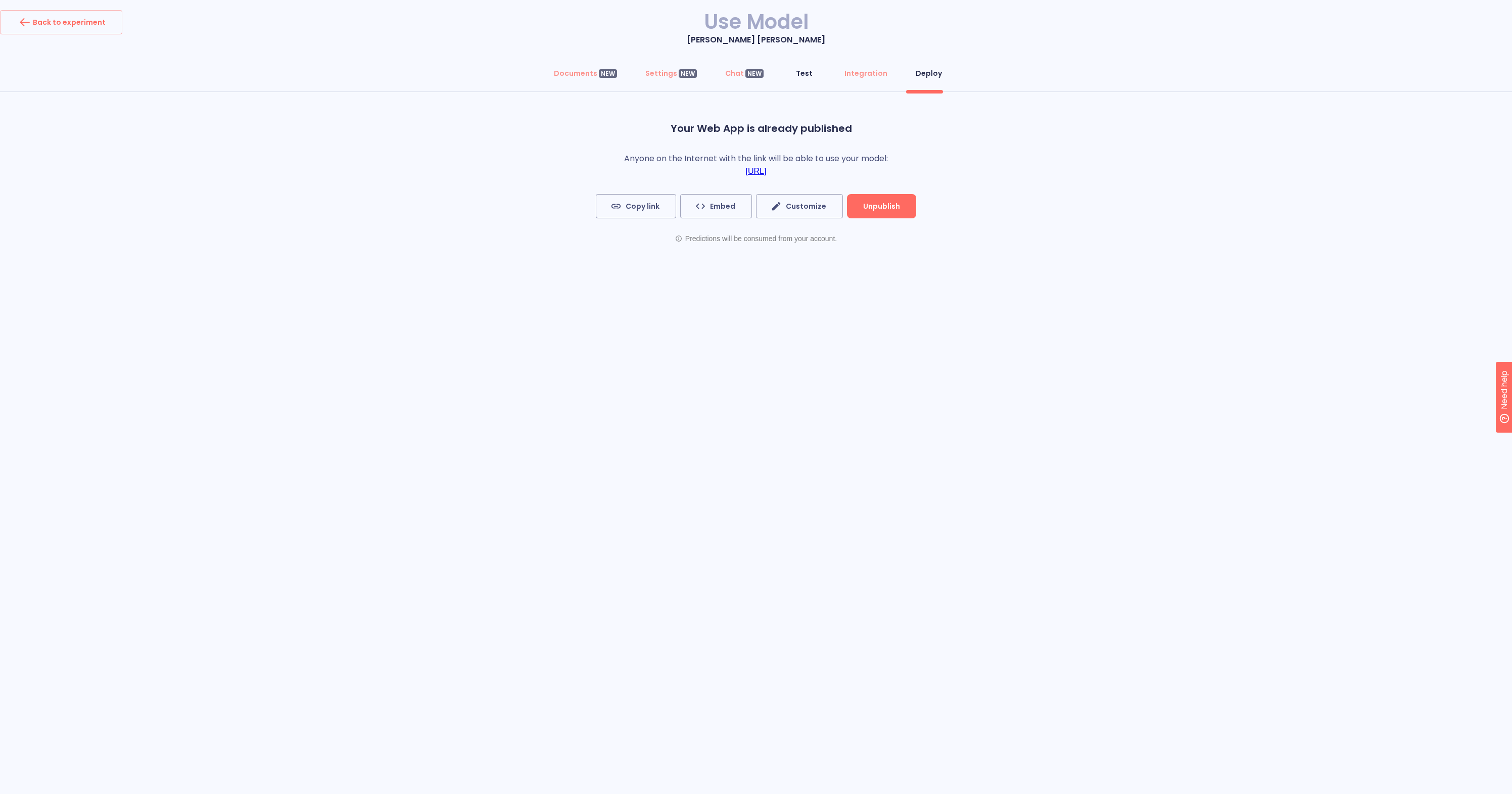
click at [796, 68] on div "Test" at bounding box center [804, 73] width 17 height 10
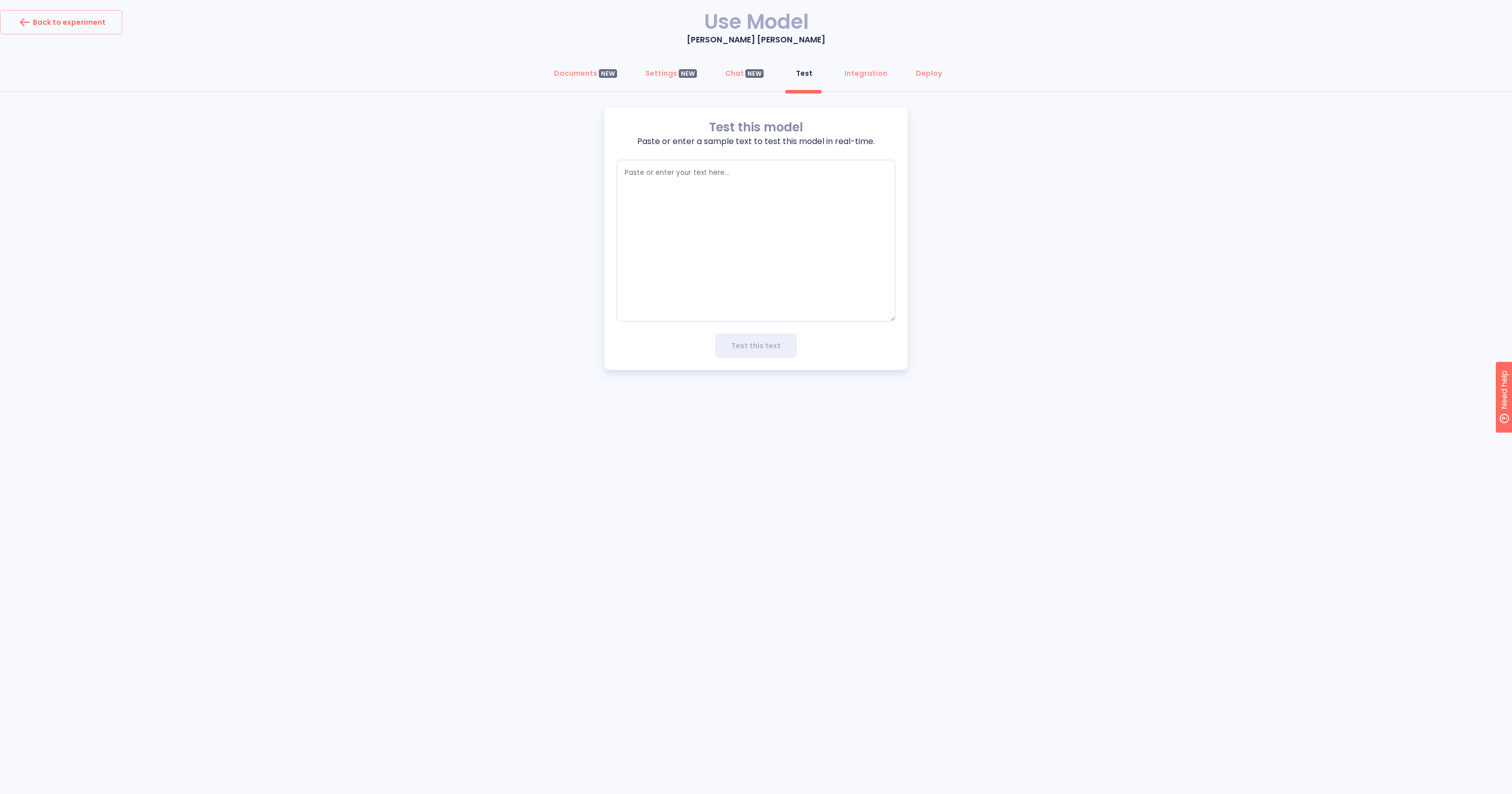
click at [748, 155] on div "Test this model Paste or enter a sample text to test this model in real-time. x…" at bounding box center [756, 238] width 303 height 263
click at [745, 167] on textarea "empty textarea" at bounding box center [756, 241] width 279 height 161
type textarea "s"
type textarea "x"
type textarea "ss"
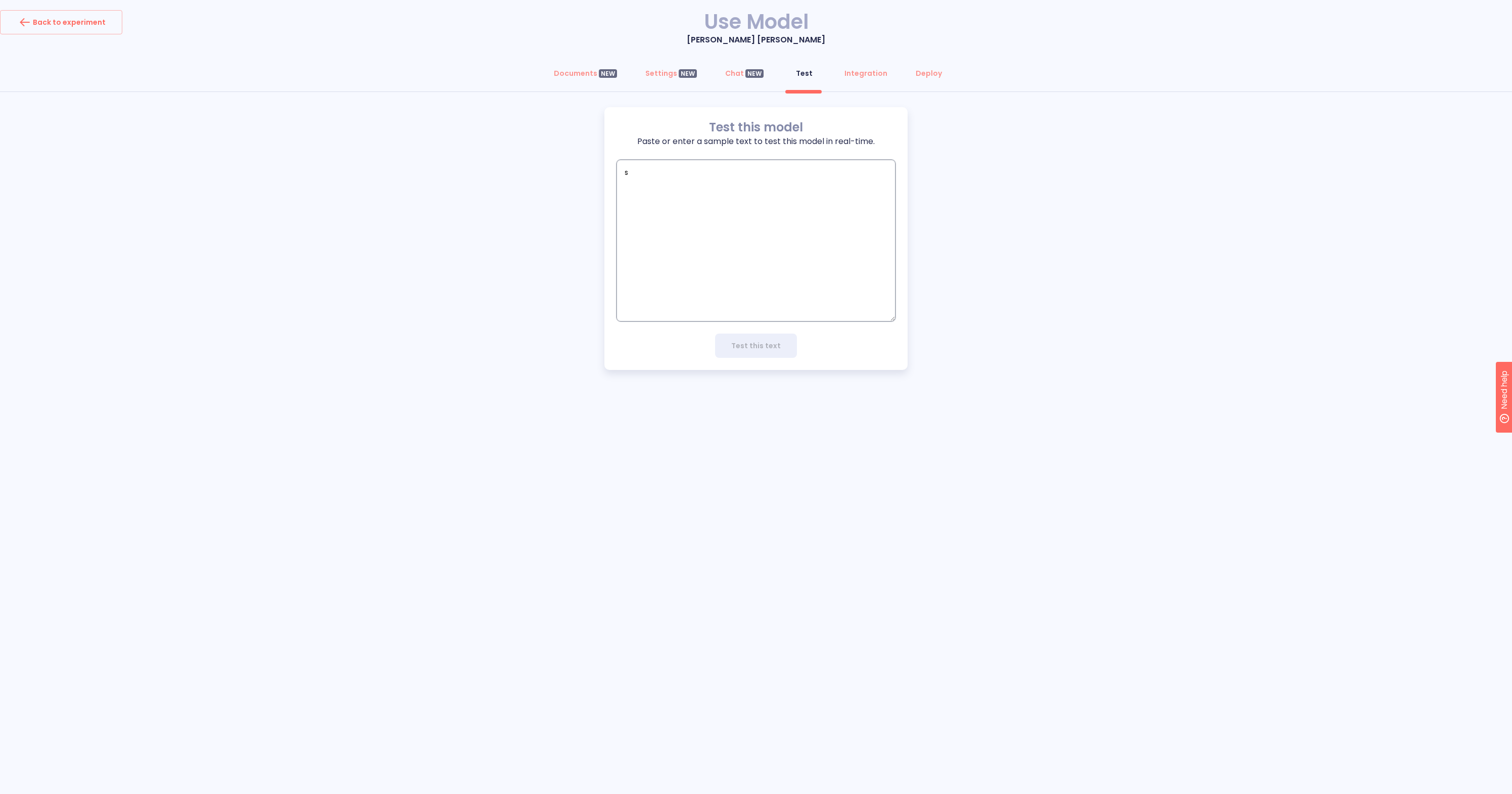
type textarea "x"
type textarea "s"
type textarea "x"
type textarea "H"
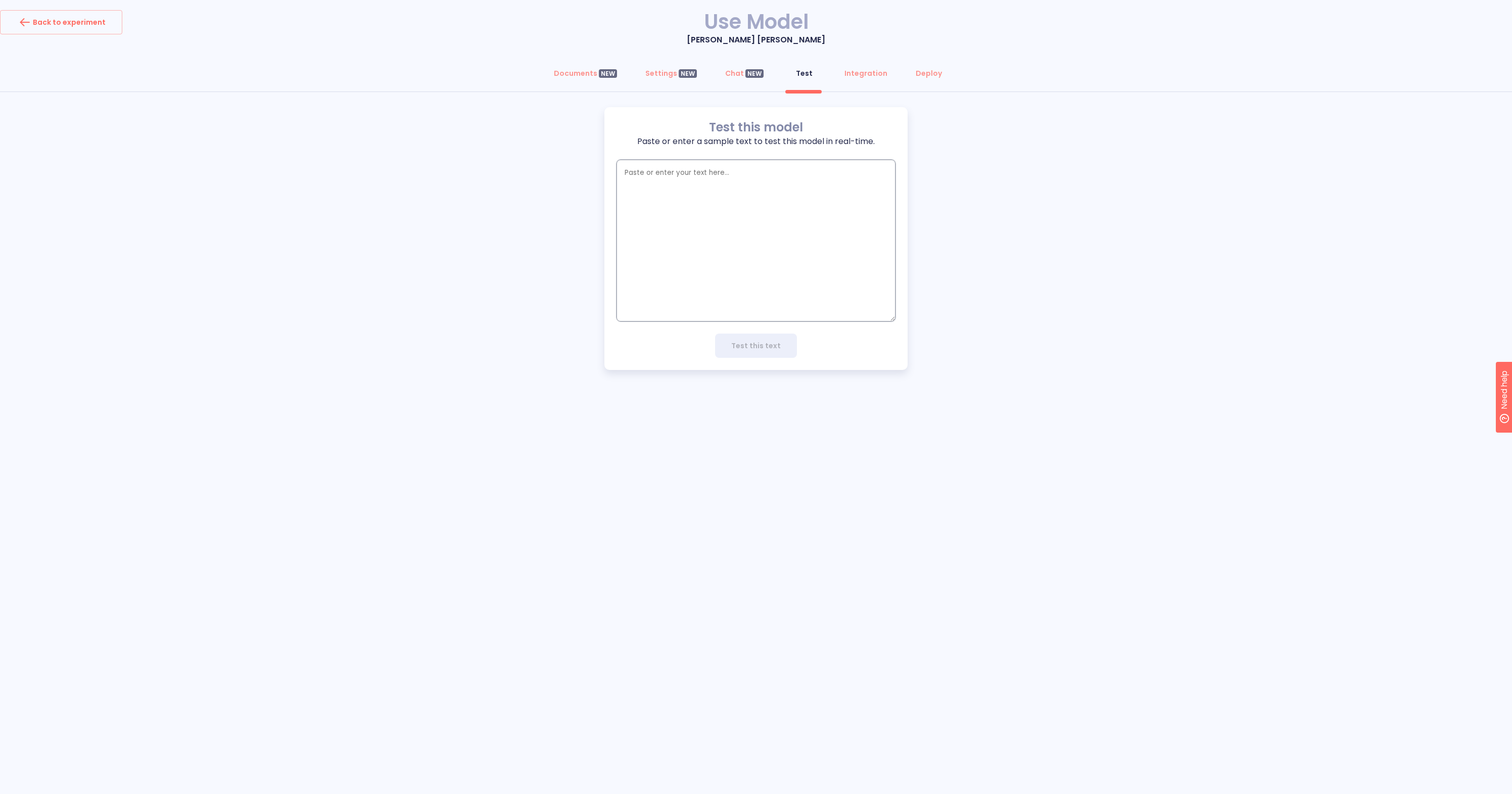
type textarea "x"
type textarea "H"
type textarea "x"
type textarea "He"
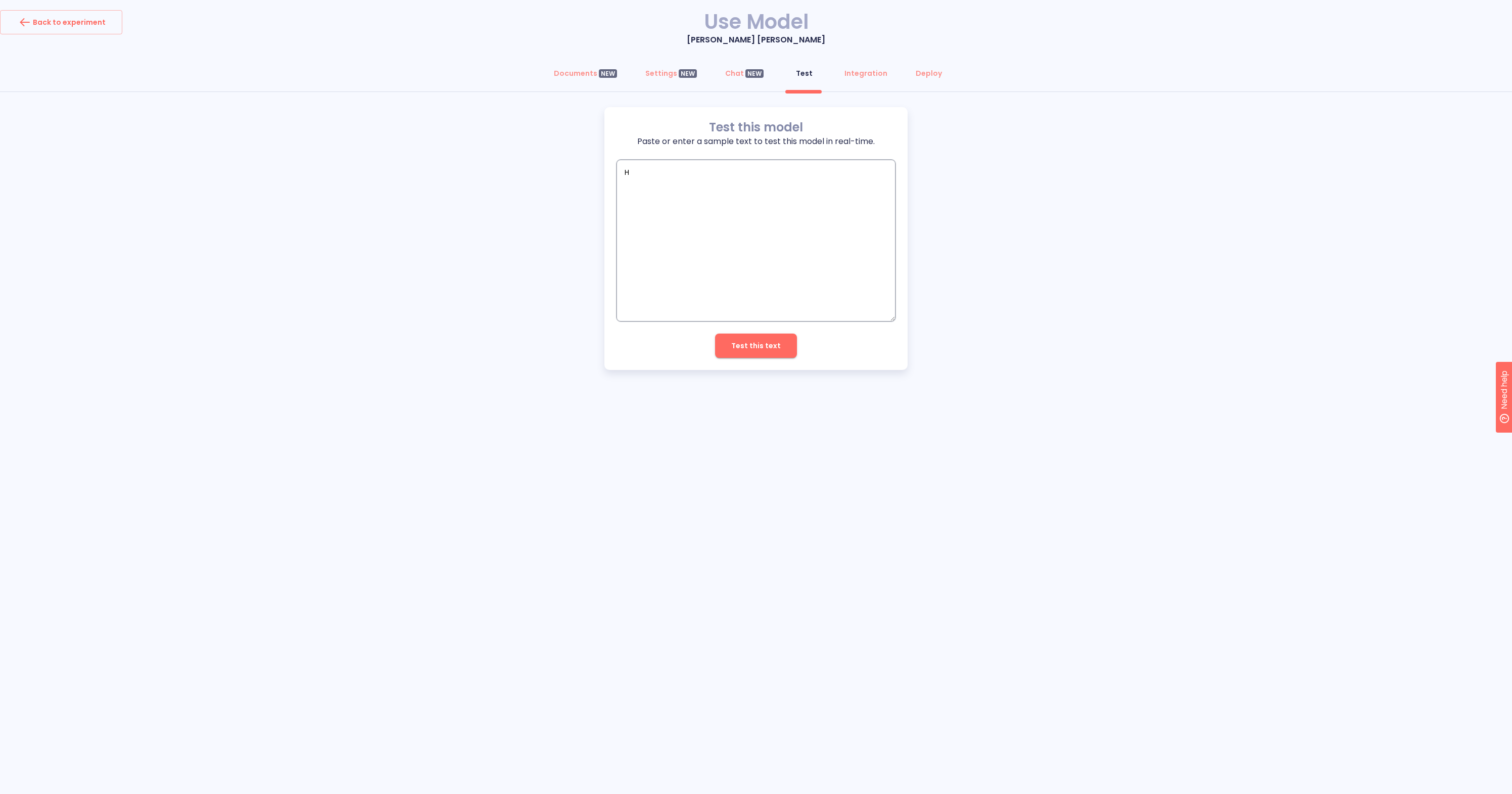
type textarea "x"
type textarea "Hel"
type textarea "x"
type textarea "Hell"
type textarea "x"
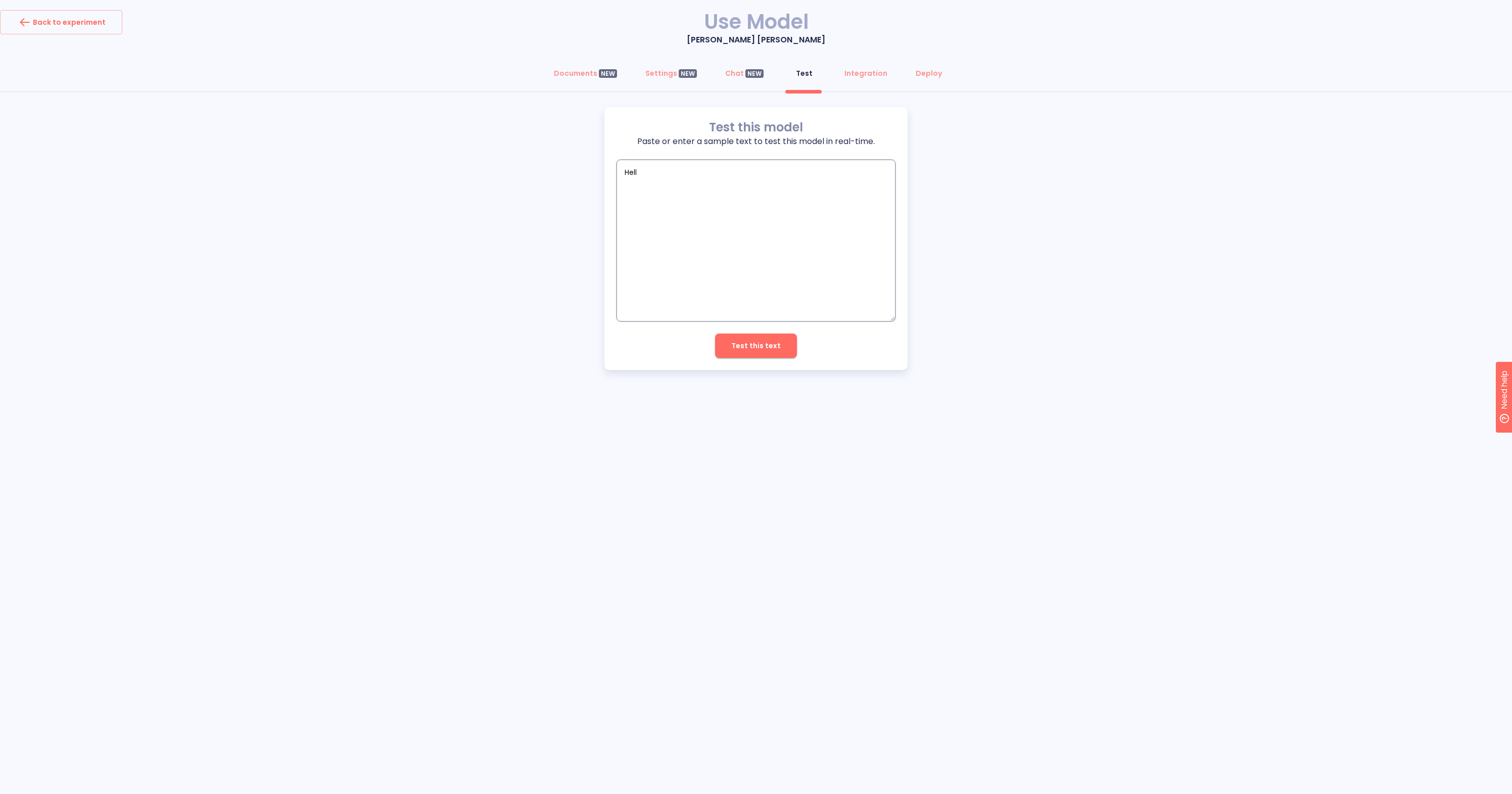
type textarea "Hello"
type textarea "x"
type textarea "Hello"
click at [742, 347] on span "Test this text" at bounding box center [756, 346] width 50 height 13
type textarea "x"
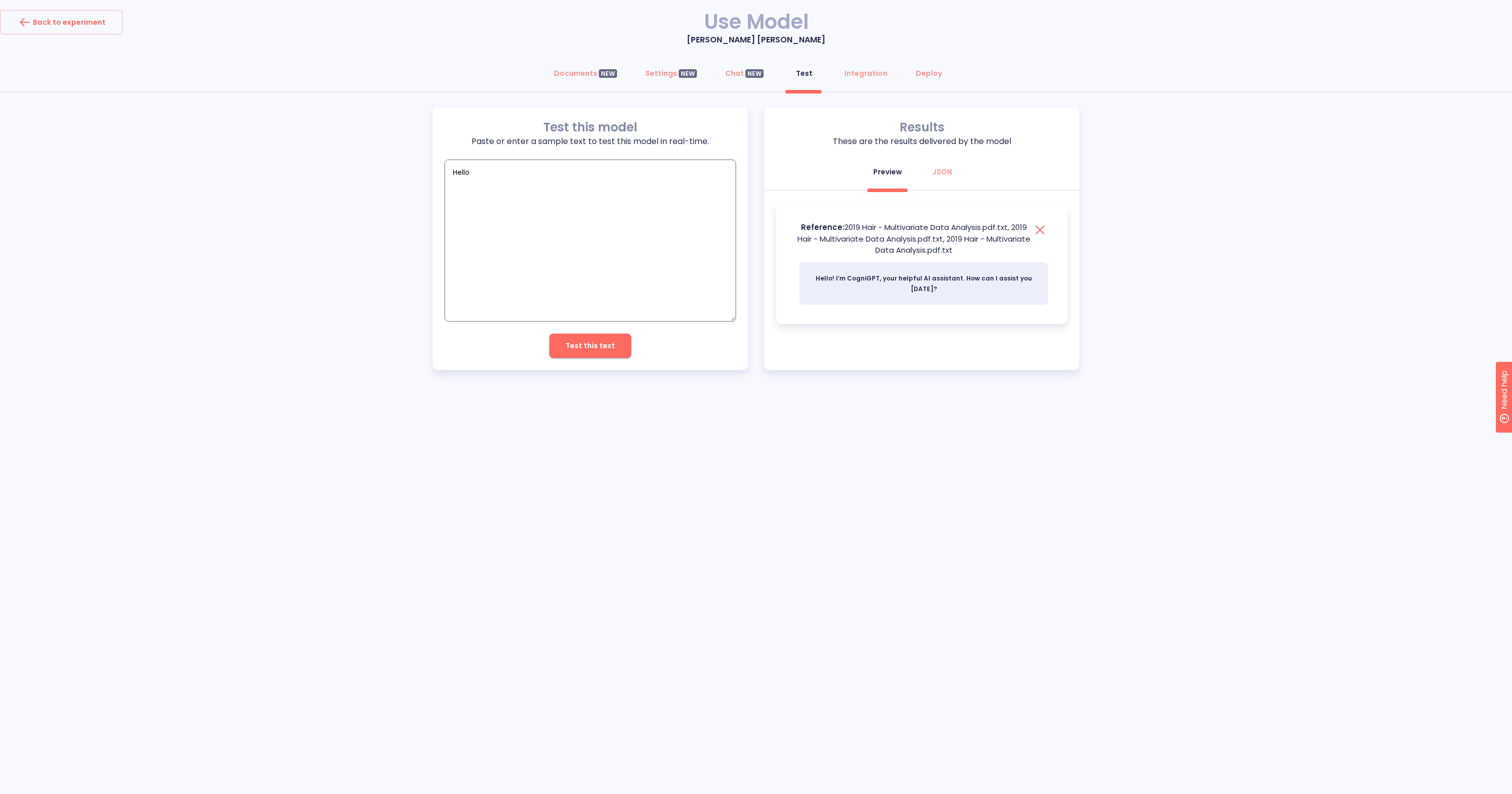
click at [572, 208] on textarea "Hello" at bounding box center [590, 241] width 291 height 161
click at [552, 186] on textarea "Hello" at bounding box center [590, 241] width 291 height 161
type textarea "E"
type textarea "x"
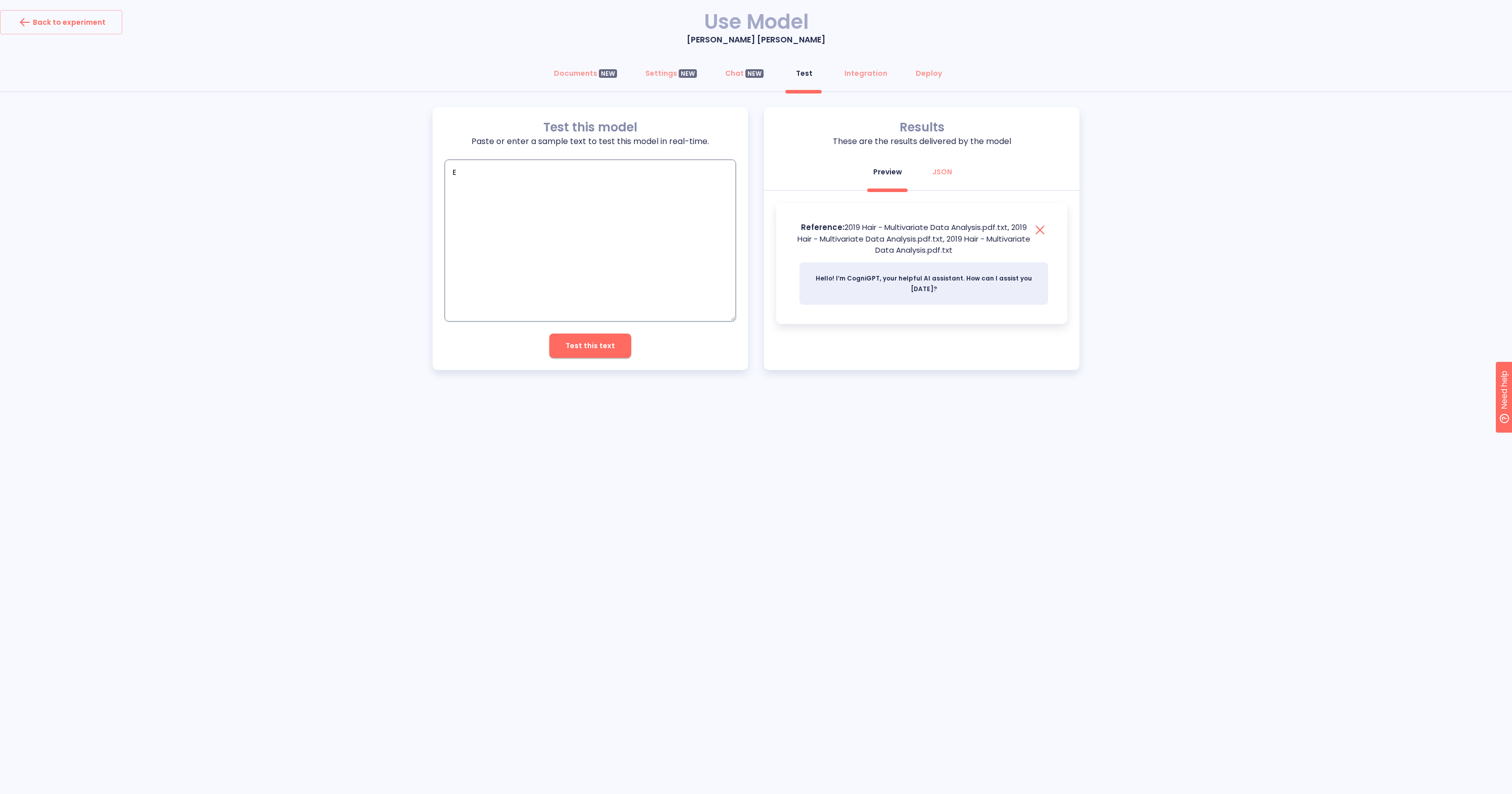
type textarea "Ex"
type textarea "x"
type textarea "Exp"
type textarea "x"
type textarea "Expl"
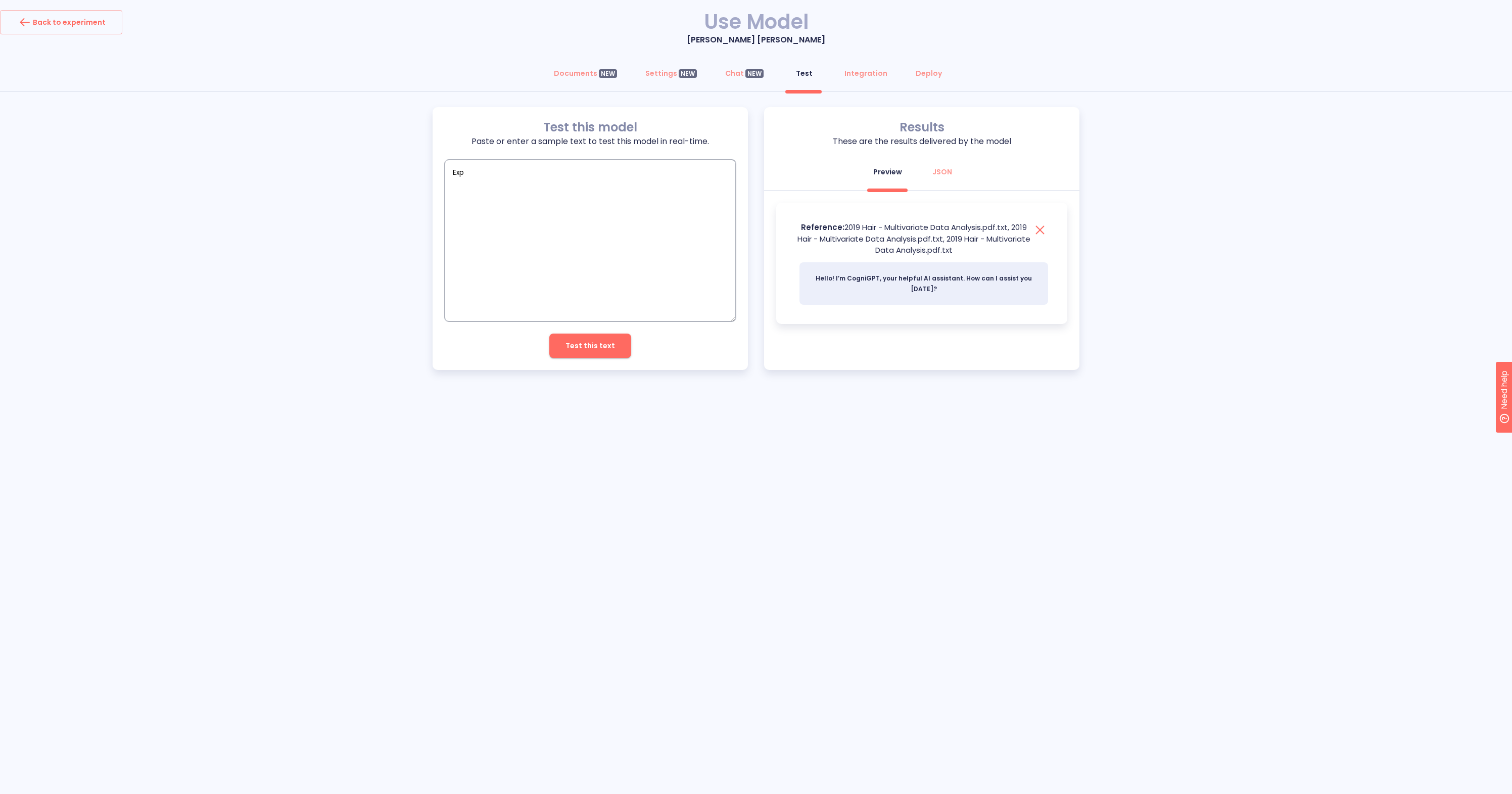
type textarea "x"
type textarea "Expla"
type textarea "x"
type textarea "Explai"
type textarea "x"
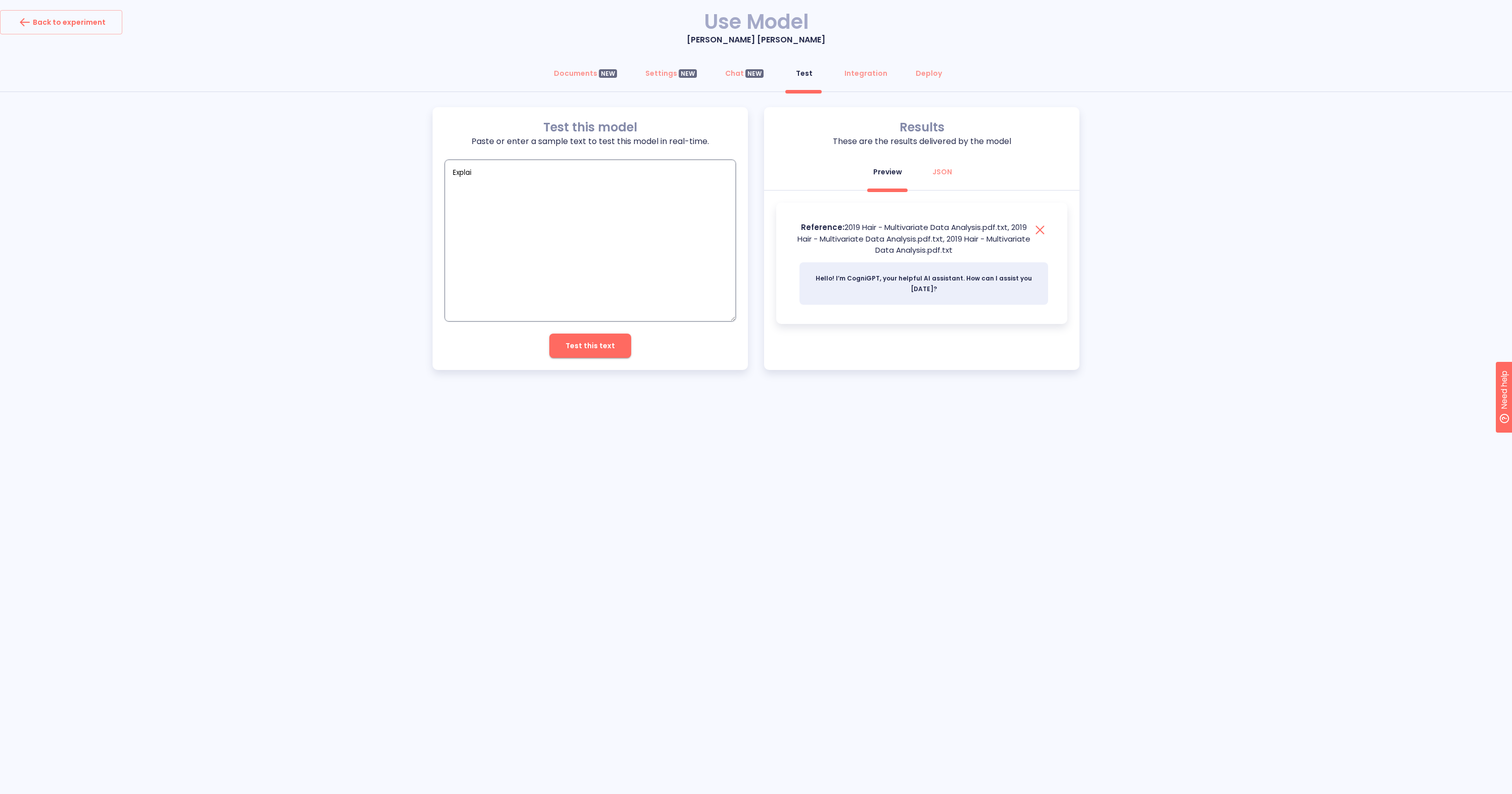
type textarea "Explain"
type textarea "x"
type textarea "Explain"
type textarea "x"
type textarea "Explain d"
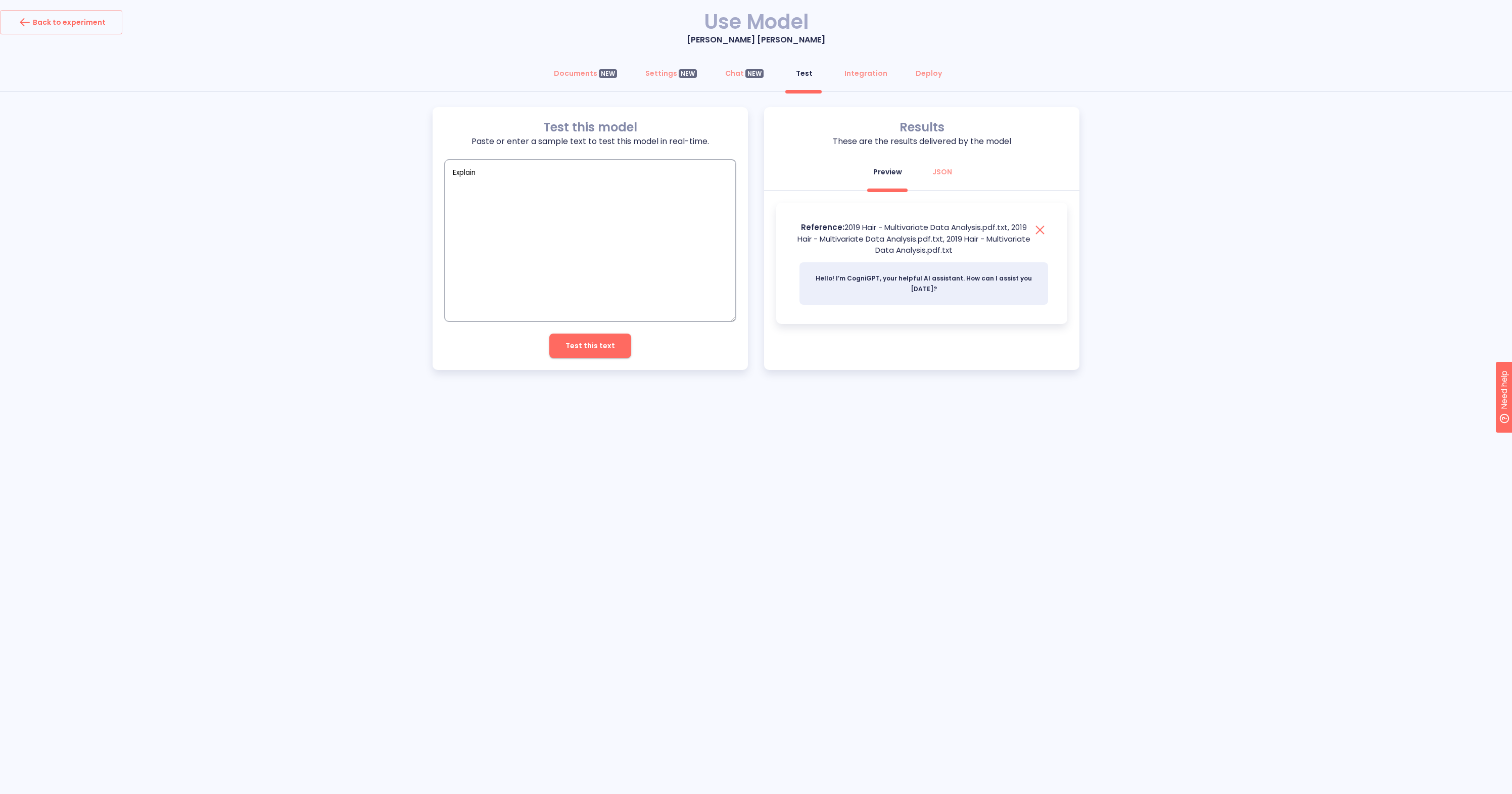
type textarea "x"
type textarea "Explain"
type textarea "x"
type textarea "Explain d"
type textarea "x"
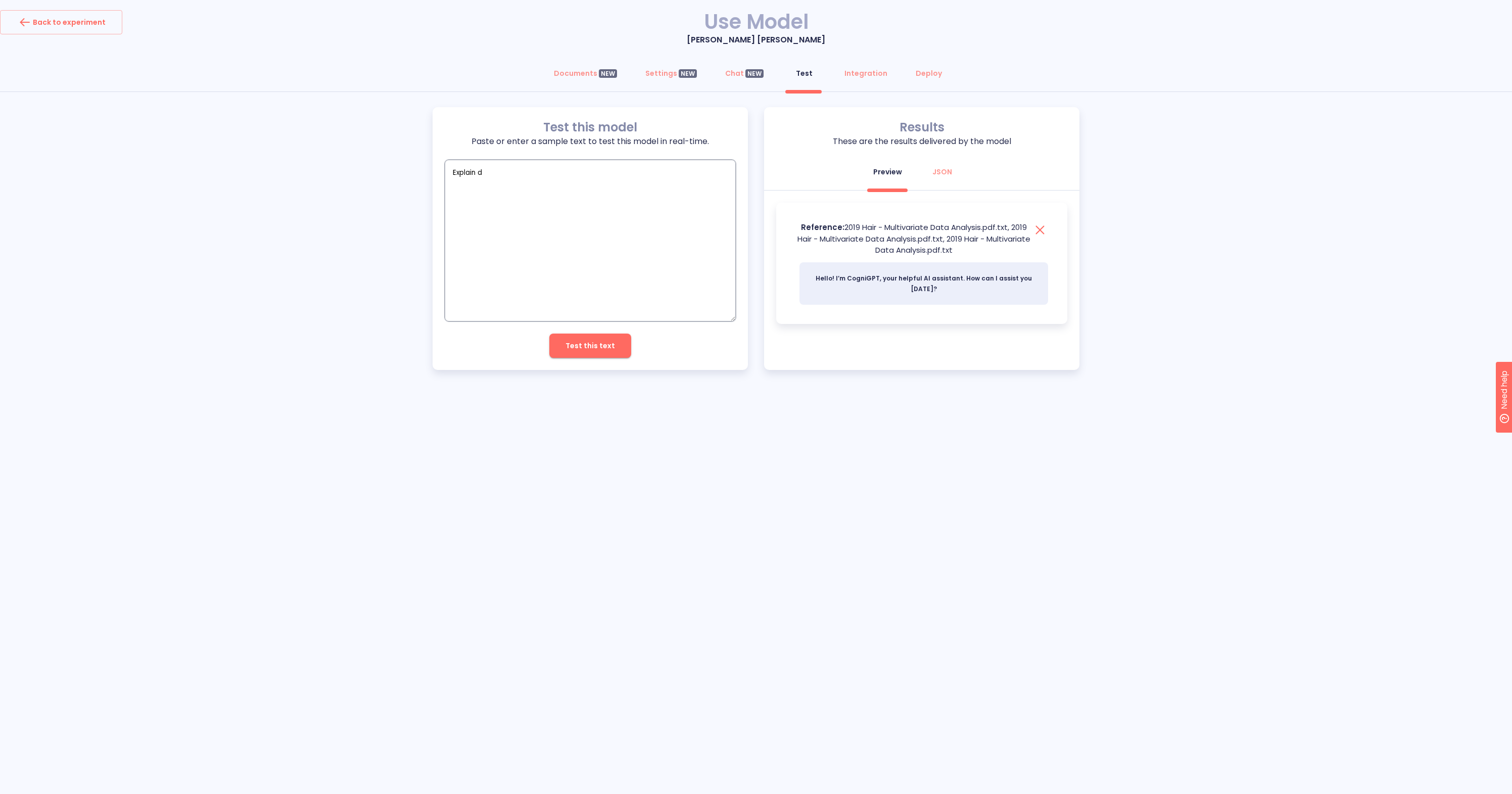
type textarea "Explain"
type textarea "x"
type textarea "Explain r"
type textarea "x"
type textarea "Explain re"
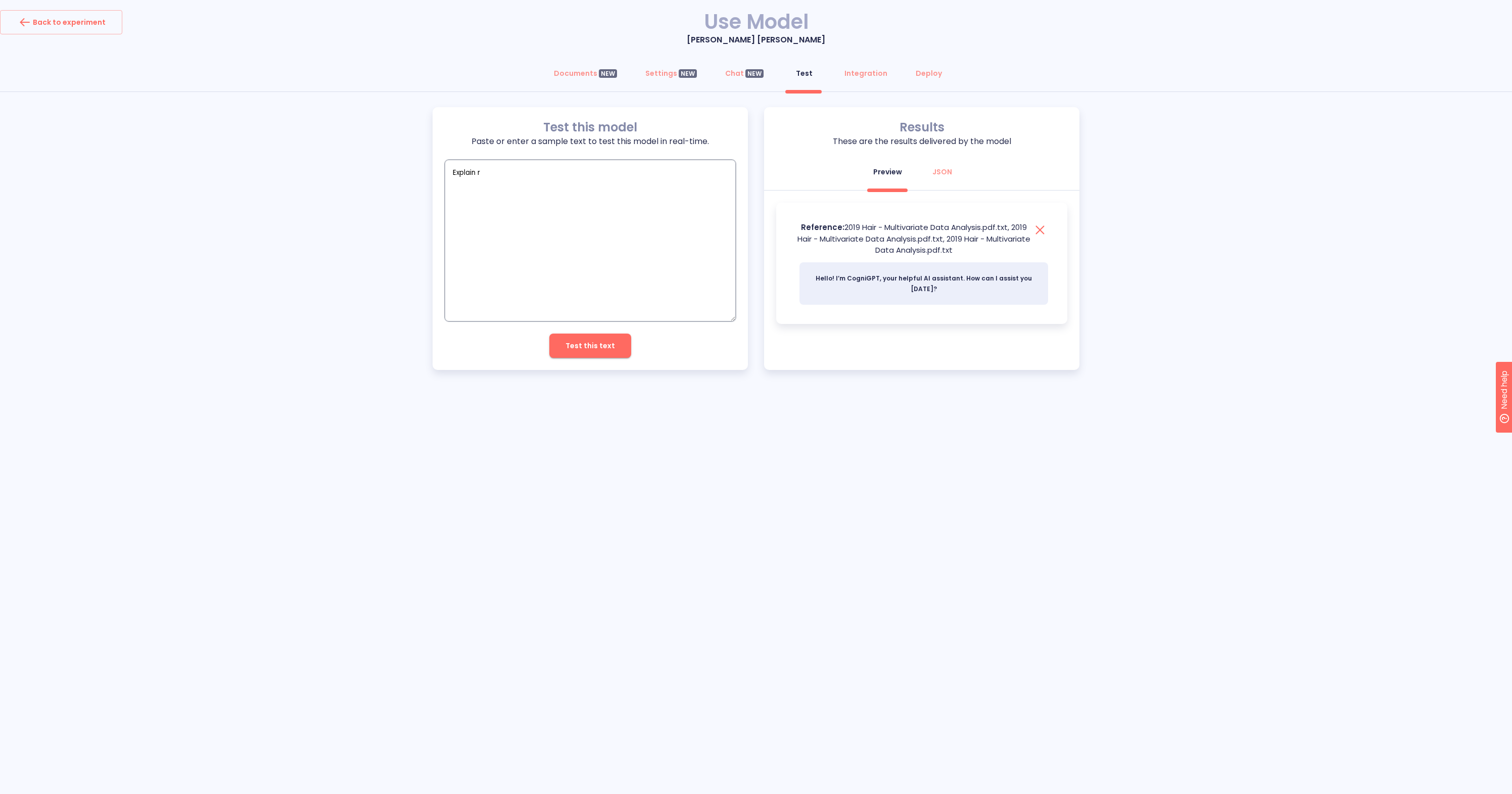
type textarea "x"
type textarea "Explain reg"
type textarea "x"
type textarea "Explain regr"
type textarea "x"
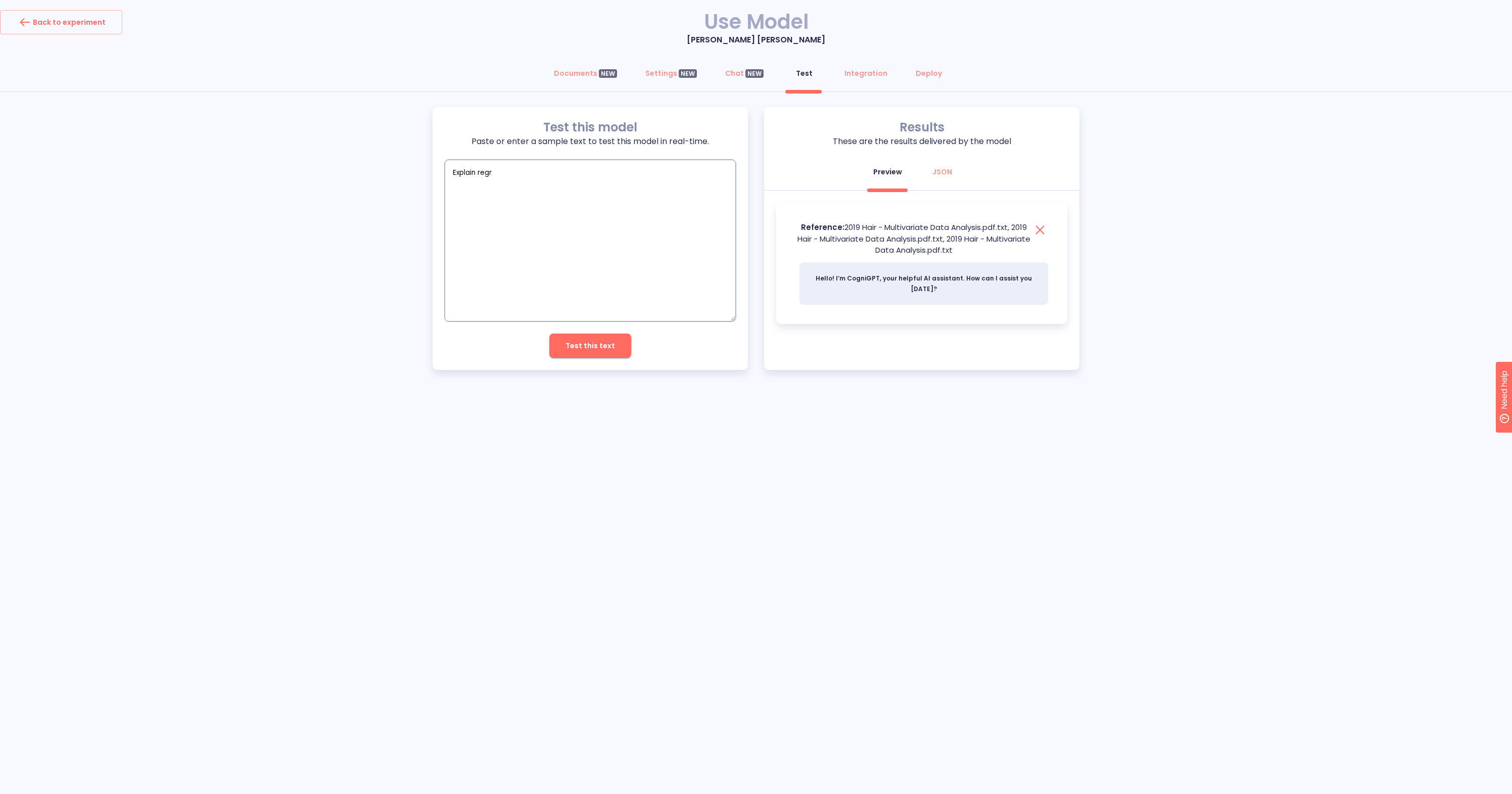
type textarea "Explain regre"
type textarea "x"
type textarea "Explain regres"
type textarea "x"
type textarea "Explain regress"
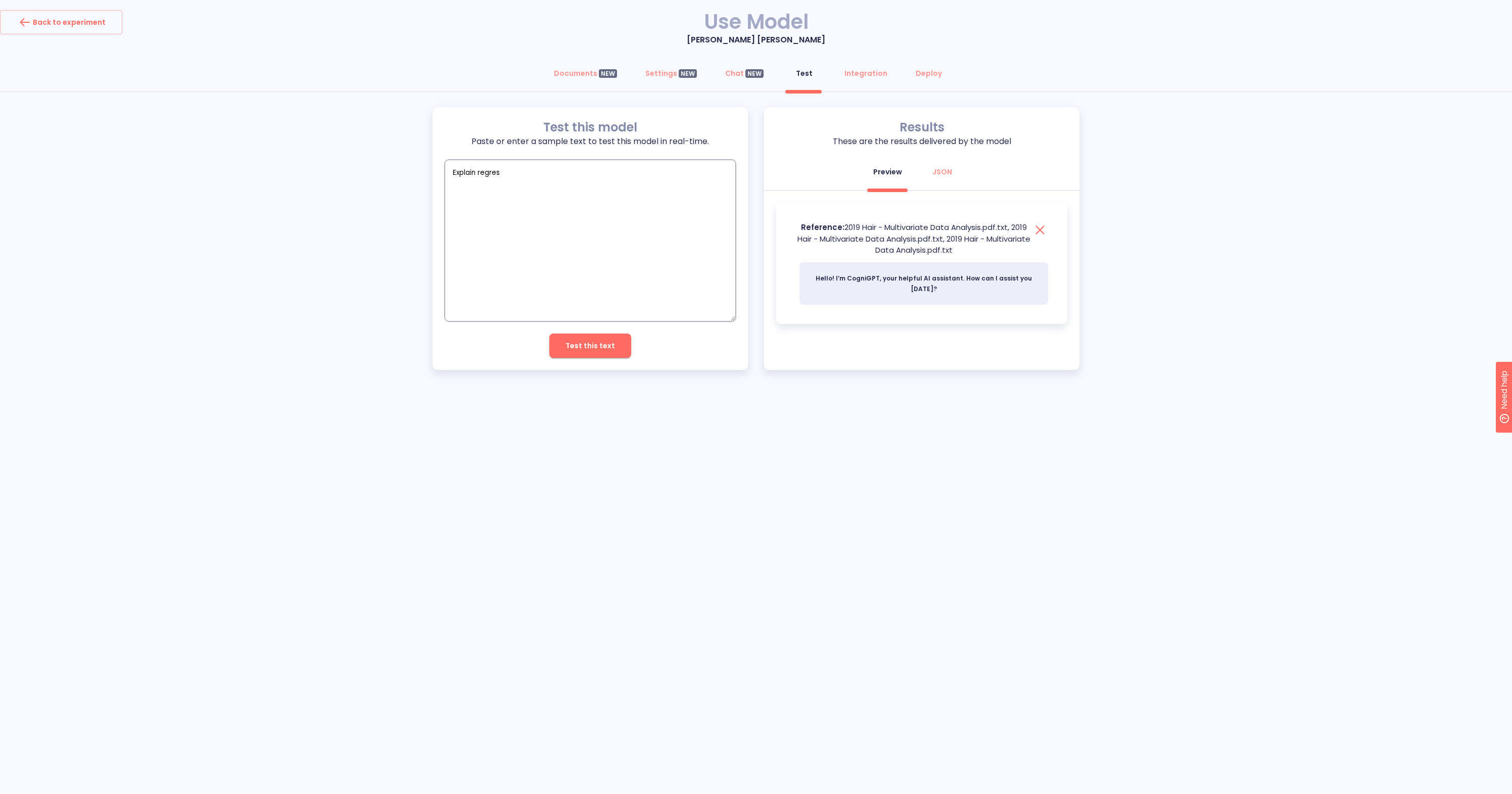
type textarea "x"
type textarea "Explain regressi"
type textarea "x"
type textarea "Explain regressio"
type textarea "x"
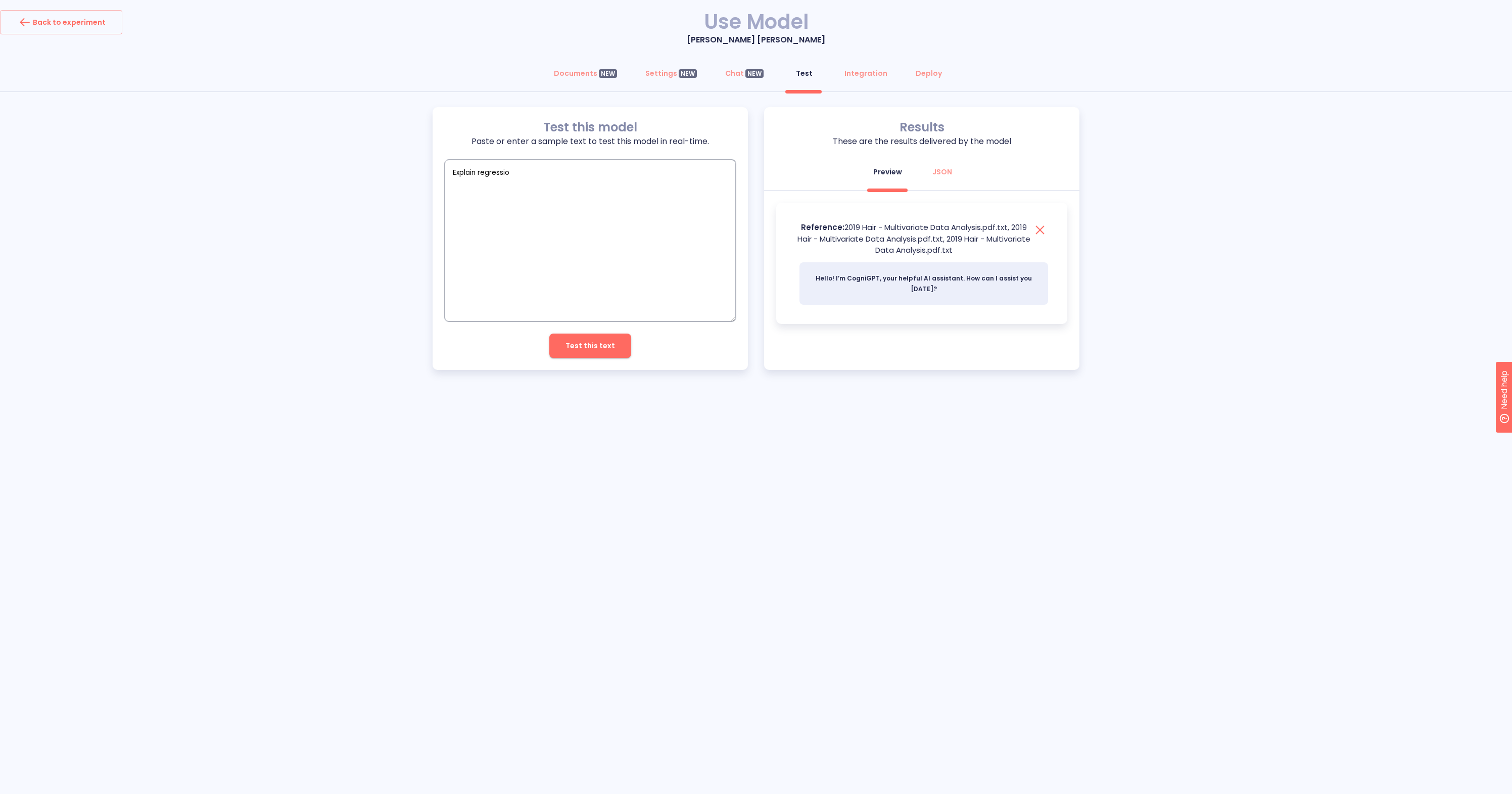
type textarea "Explain regression"
type textarea "x"
type textarea "Explain regression"
click at [612, 348] on span "Test this text" at bounding box center [590, 346] width 50 height 13
type textarea "x"
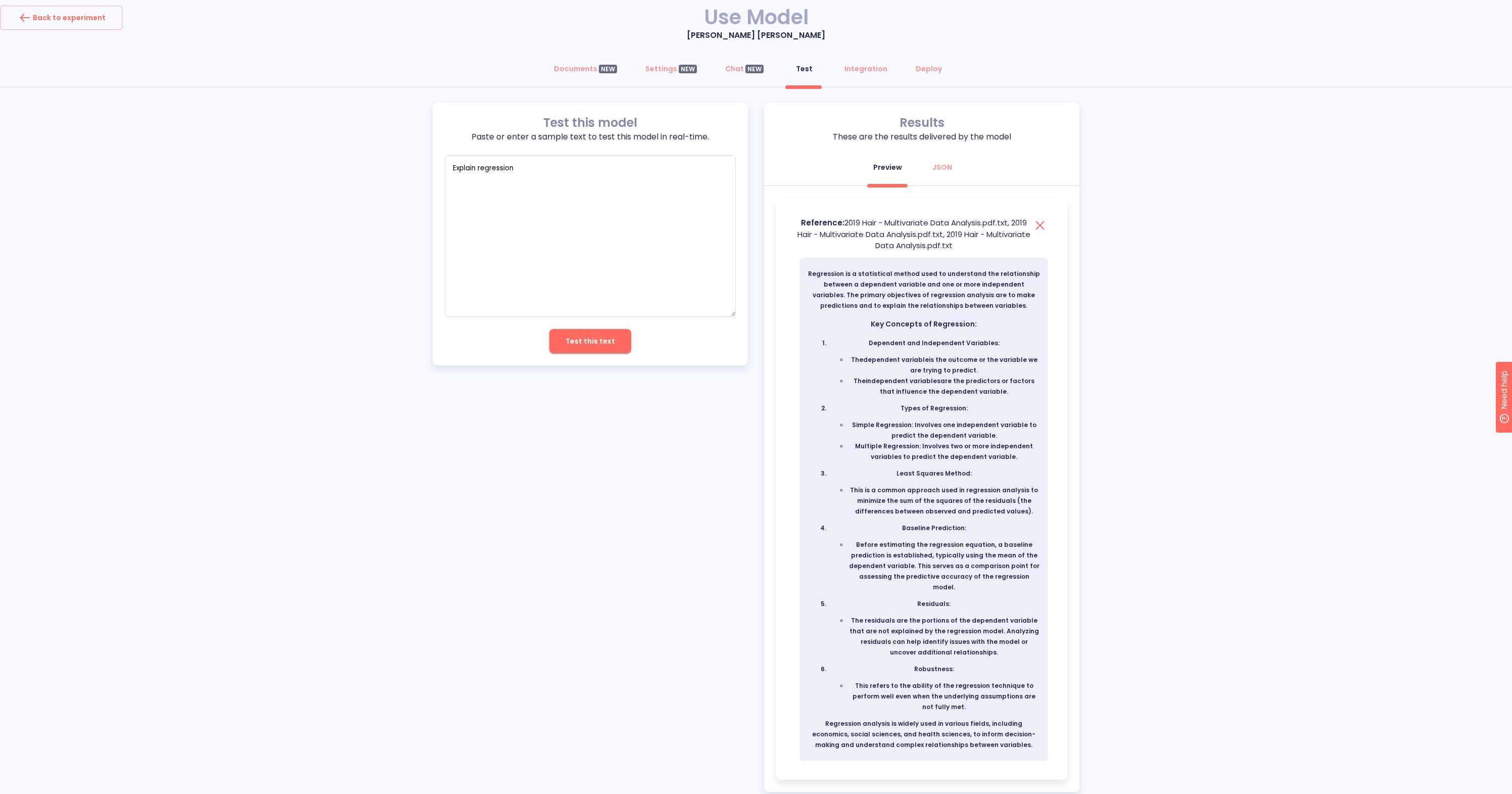
scroll to position [4, 0]
